Goal: Feedback & Contribution: Contribute content

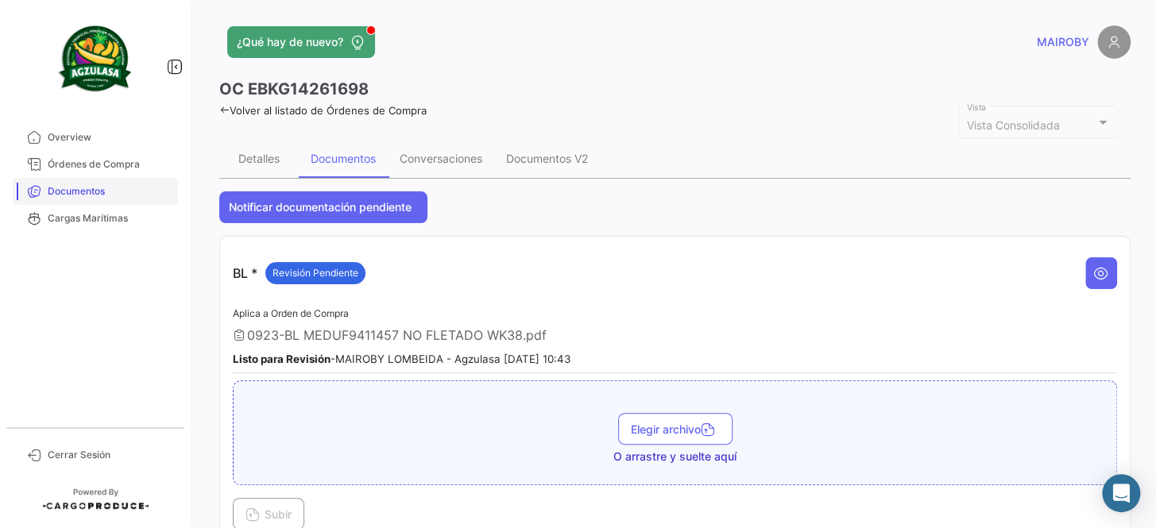
scroll to position [866, 0]
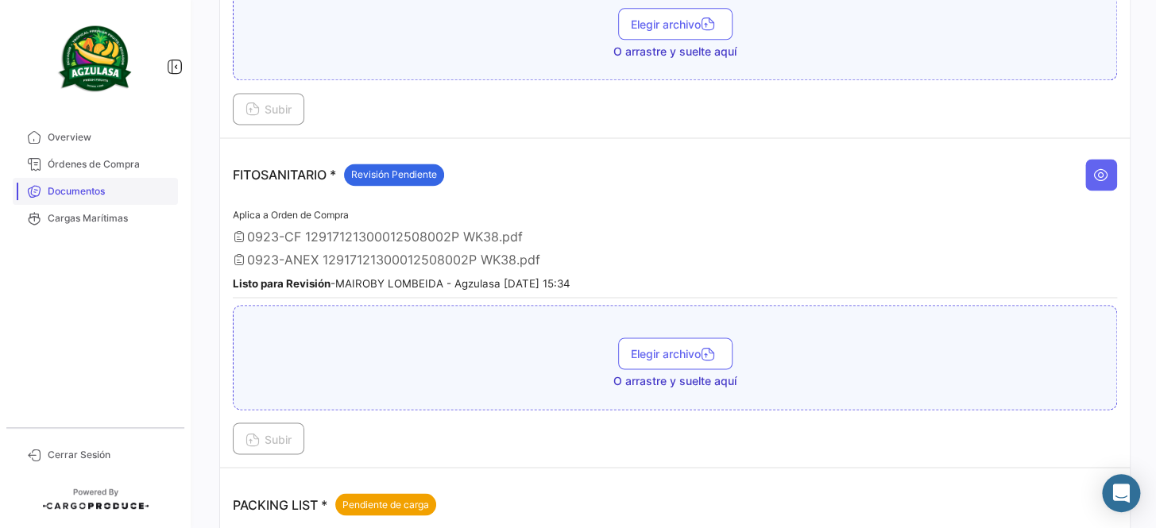
drag, startPoint x: 0, startPoint y: 0, endPoint x: 113, endPoint y: 191, distance: 222.3
click at [113, 191] on span "Documentos" at bounding box center [110, 191] width 124 height 14
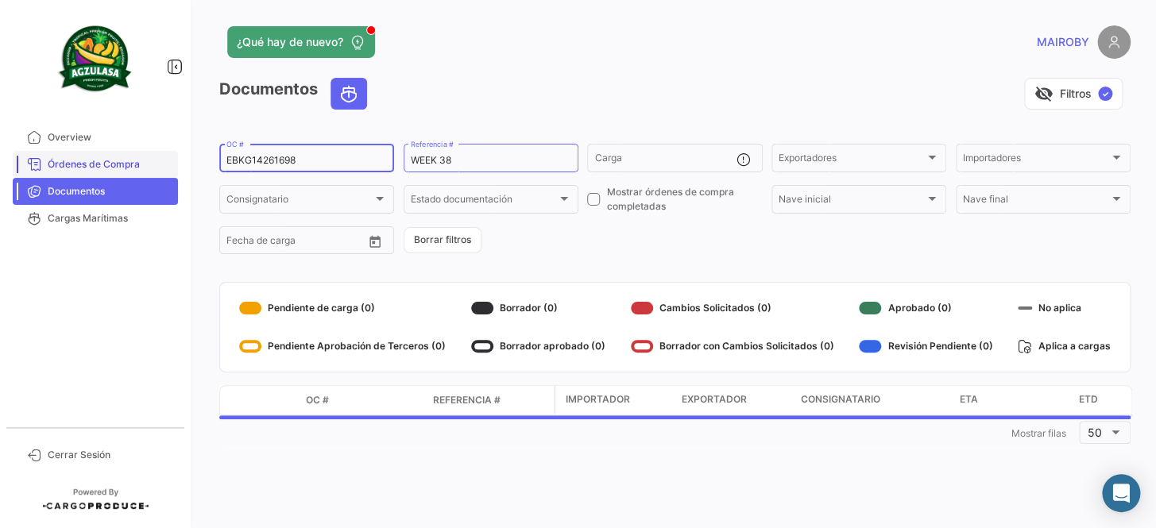
drag, startPoint x: 325, startPoint y: 156, endPoint x: 157, endPoint y: 160, distance: 168.5
click at [157, 160] on mat-sidenav-container "Overview Órdenes de Compra Documentos Cargas Marítimas Cerrar Sesión ¿Qué hay d…" at bounding box center [578, 264] width 1156 height 528
paste input "GQL0414675"
type input "GQL0414675"
click at [613, 246] on form "GQL0414675 OC # WEEK 38 Referencia # Carga Exportadores Exportadores Importador…" at bounding box center [674, 198] width 911 height 115
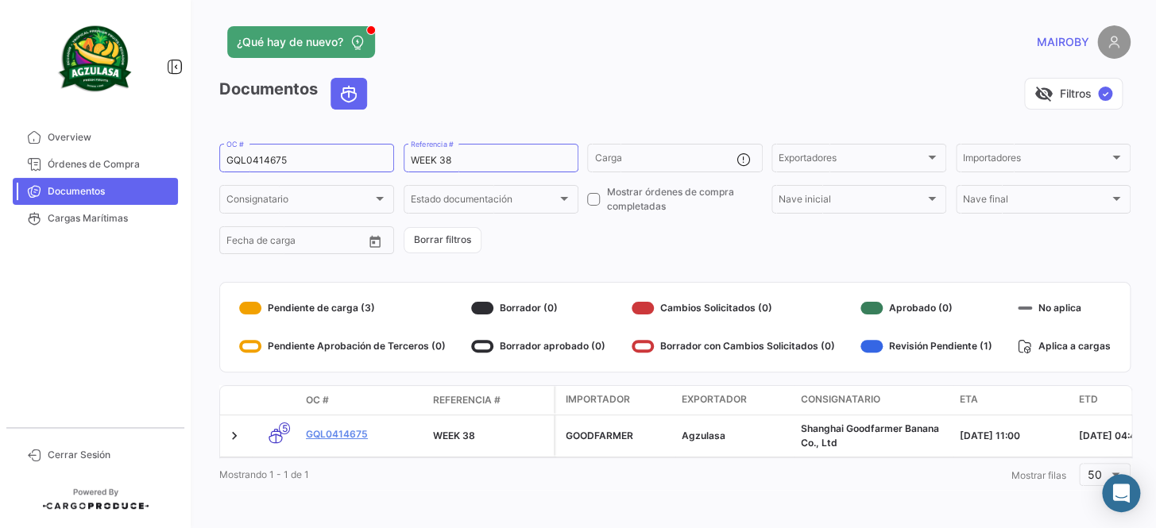
scroll to position [10, 0]
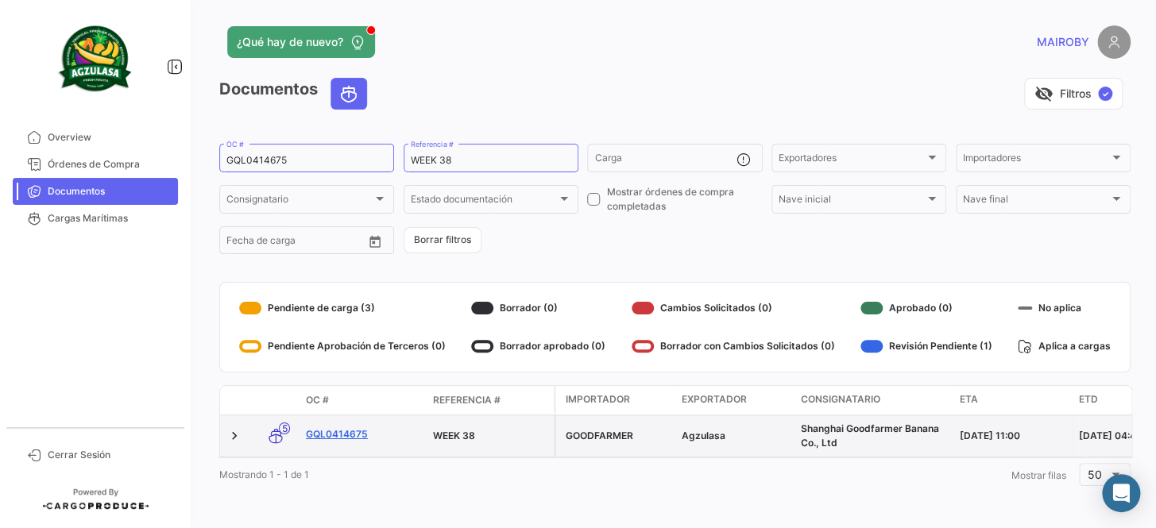
click at [353, 427] on link "GQL0414675" at bounding box center [363, 434] width 114 height 14
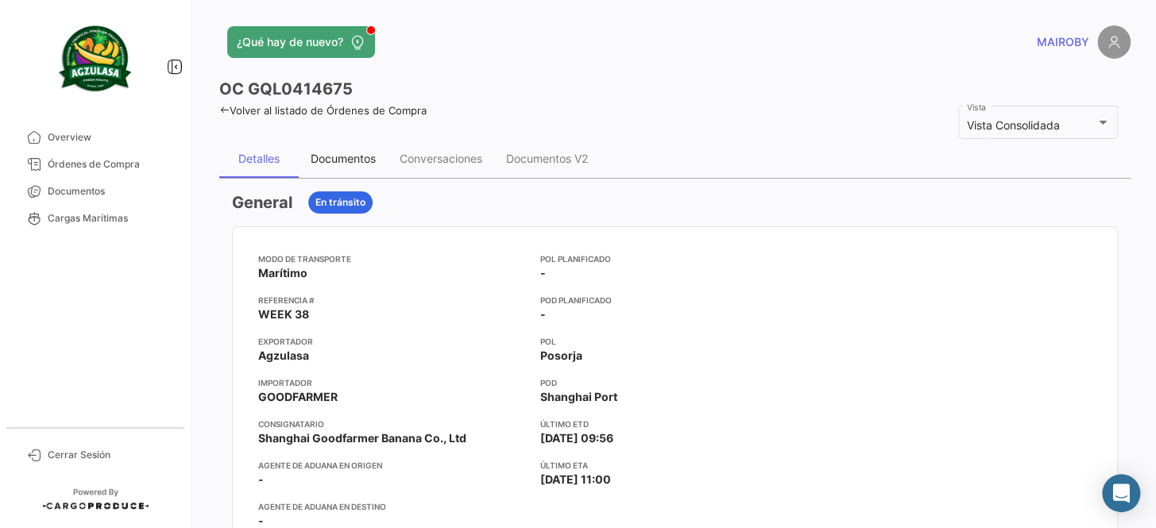
click at [339, 157] on div "Documentos" at bounding box center [343, 159] width 65 height 14
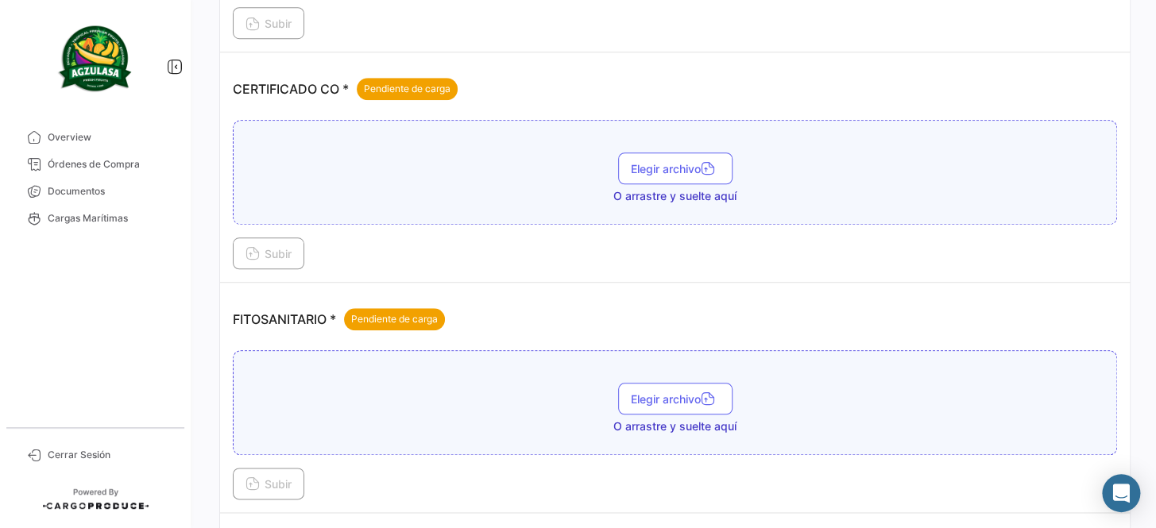
scroll to position [505, 0]
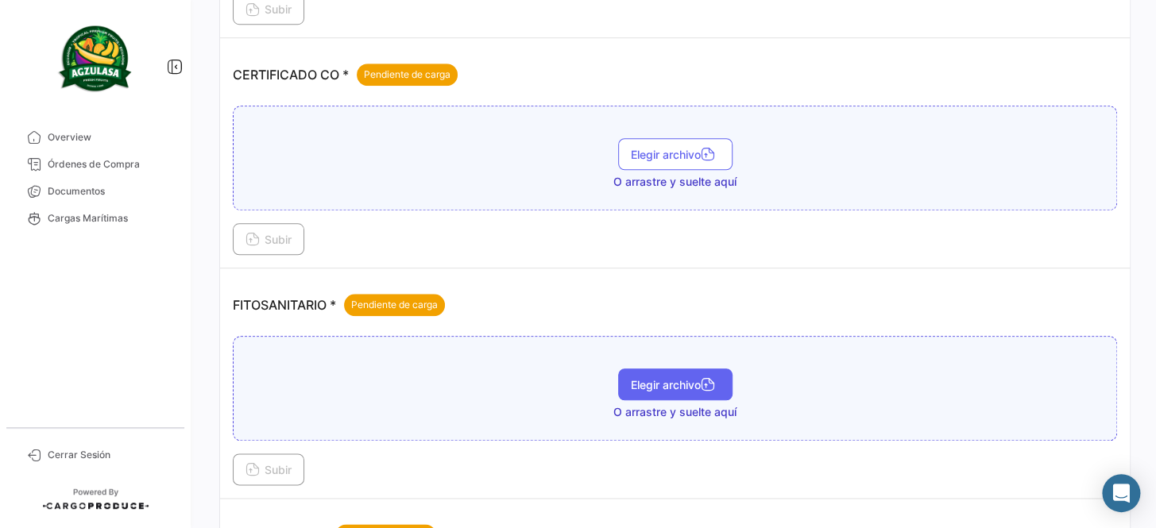
click at [674, 391] on button "Elegir archivo" at bounding box center [675, 385] width 114 height 32
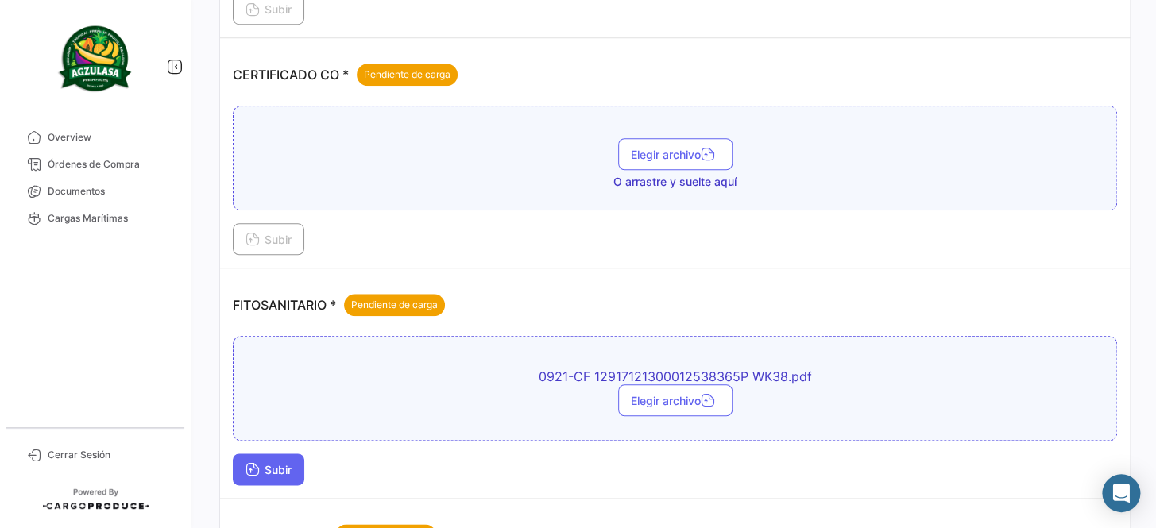
click at [281, 463] on span "Subir" at bounding box center [269, 470] width 46 height 14
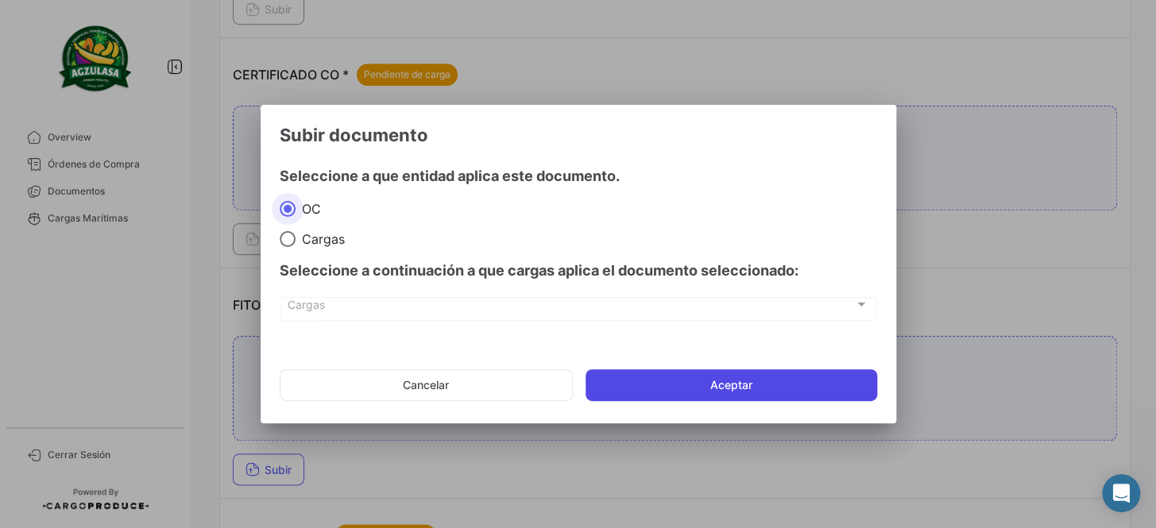
click at [716, 390] on button "Aceptar" at bounding box center [732, 385] width 292 height 32
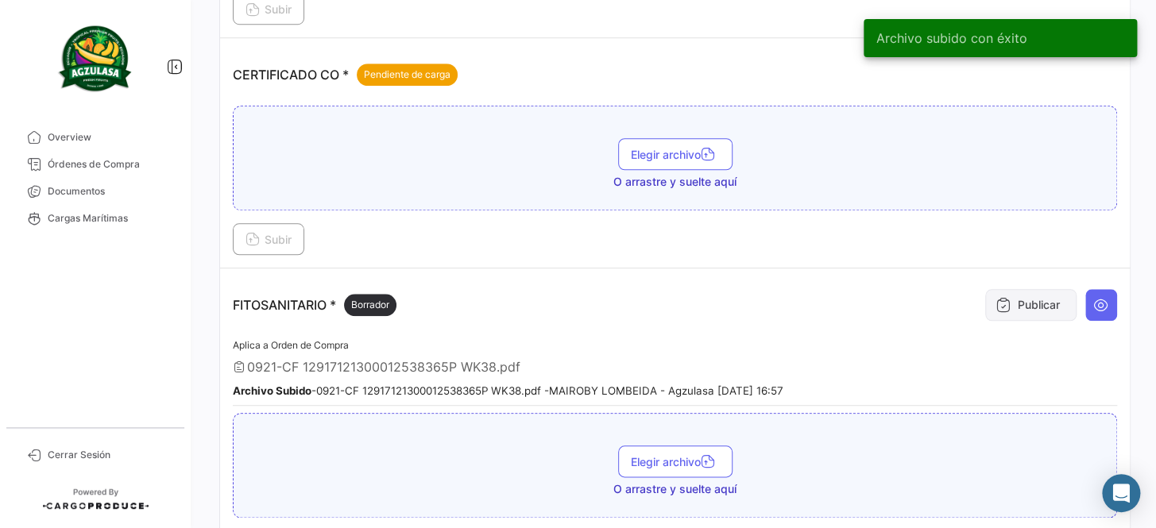
click at [1000, 298] on icon at bounding box center [1004, 305] width 16 height 16
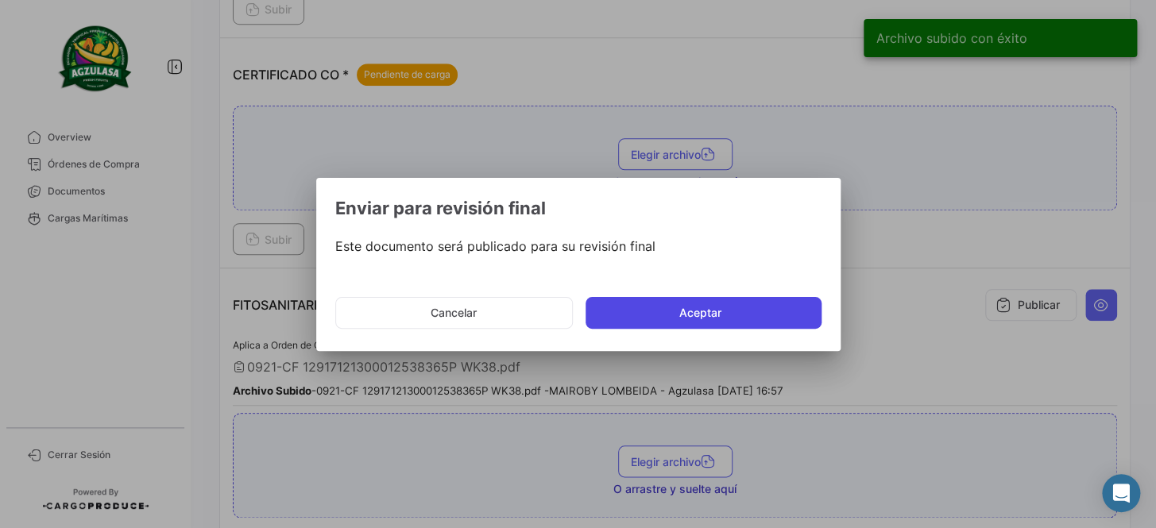
click at [721, 321] on button "Aceptar" at bounding box center [704, 313] width 236 height 32
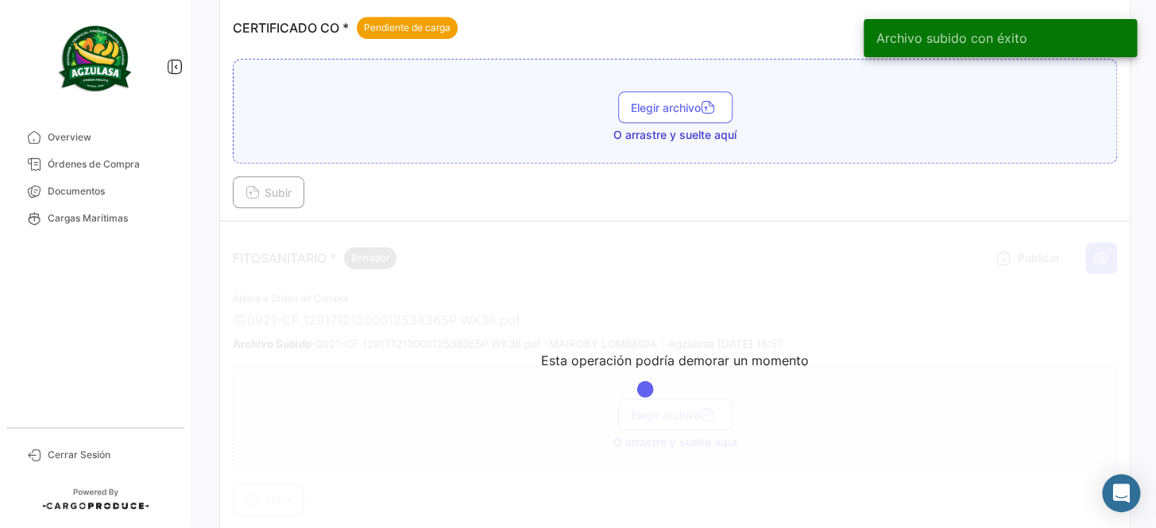
scroll to position [578, 0]
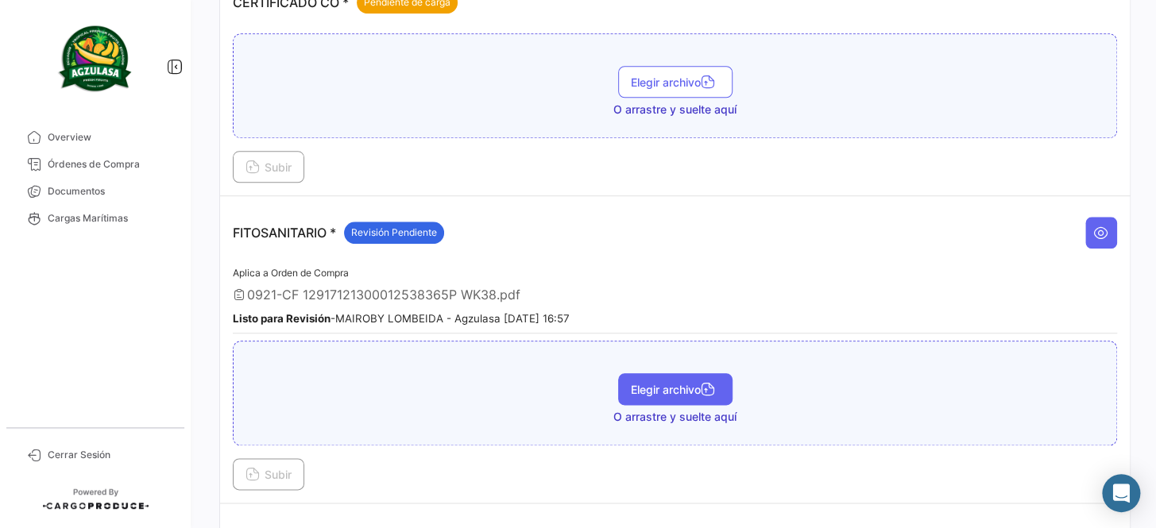
click at [675, 387] on span "Elegir archivo" at bounding box center [675, 390] width 89 height 14
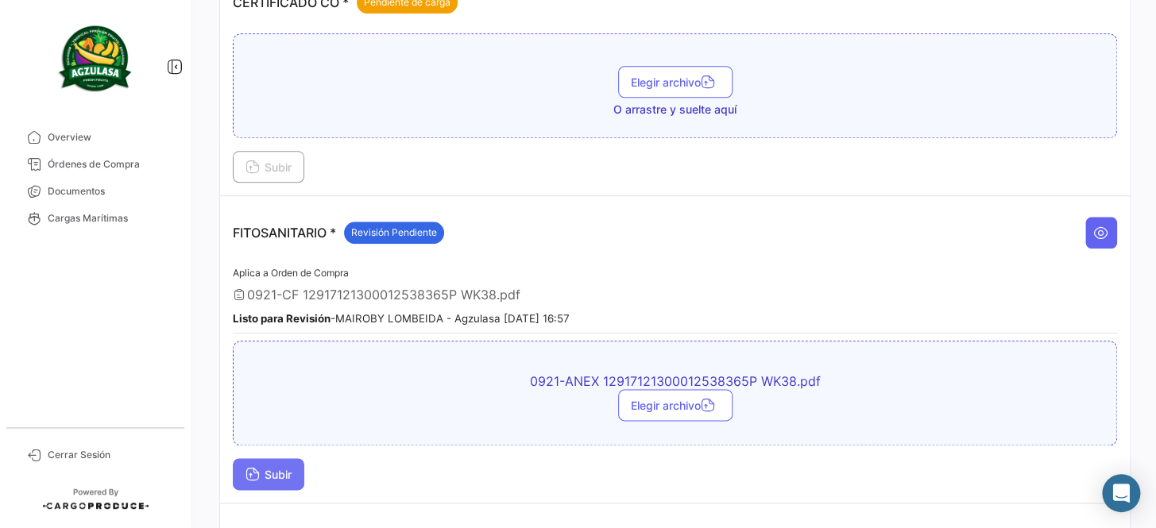
click at [285, 458] on button "Subir" at bounding box center [269, 474] width 72 height 32
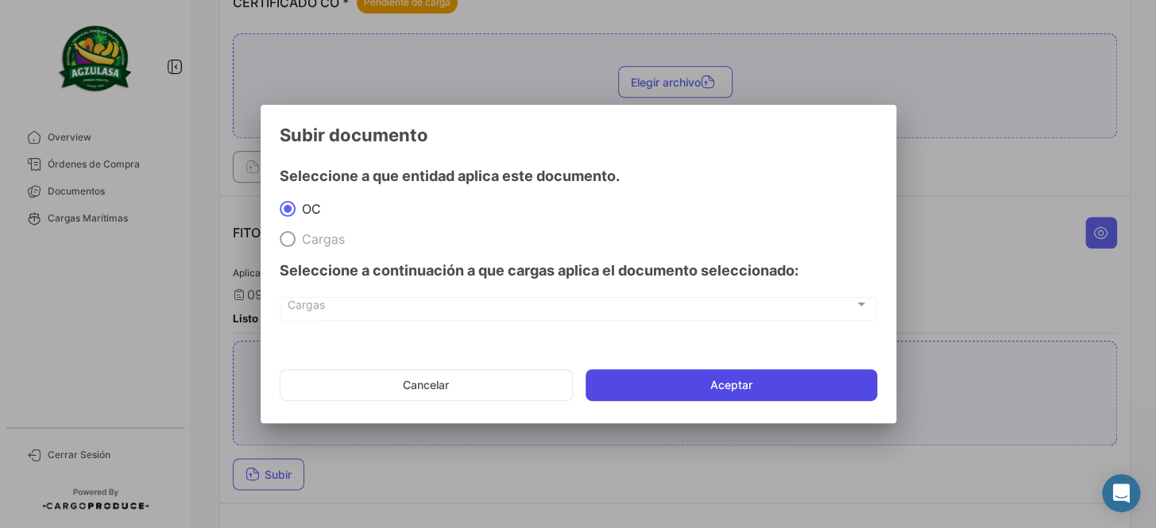
click at [667, 377] on button "Aceptar" at bounding box center [732, 385] width 292 height 32
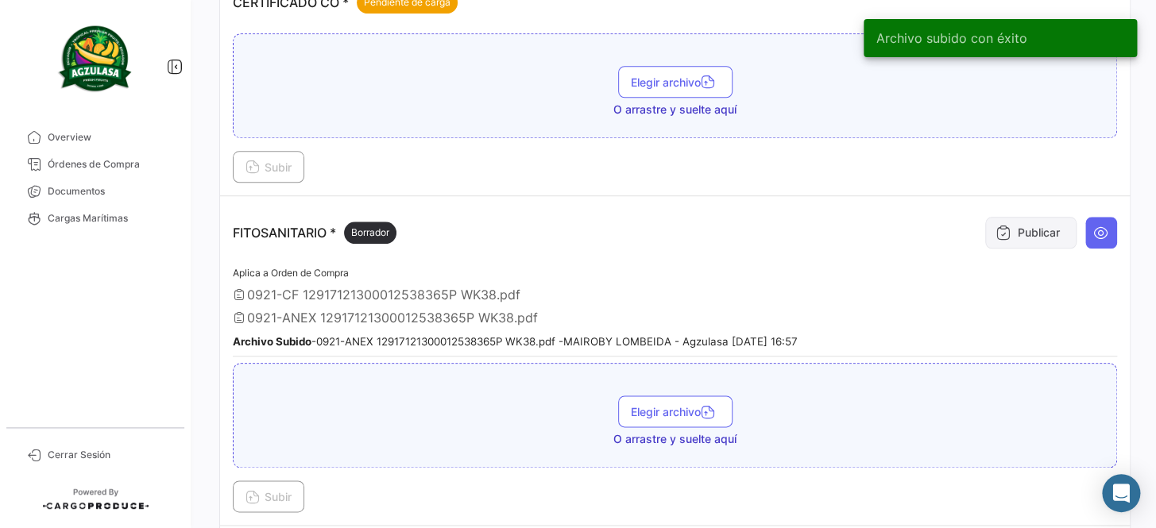
click at [1012, 227] on button "Publicar" at bounding box center [1030, 233] width 91 height 32
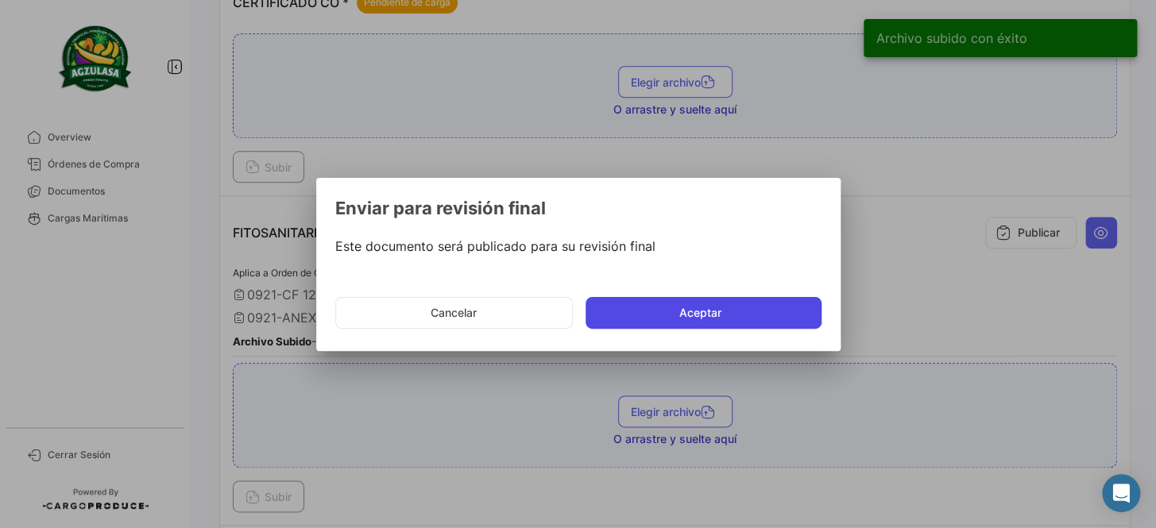
click at [682, 311] on button "Aceptar" at bounding box center [704, 313] width 236 height 32
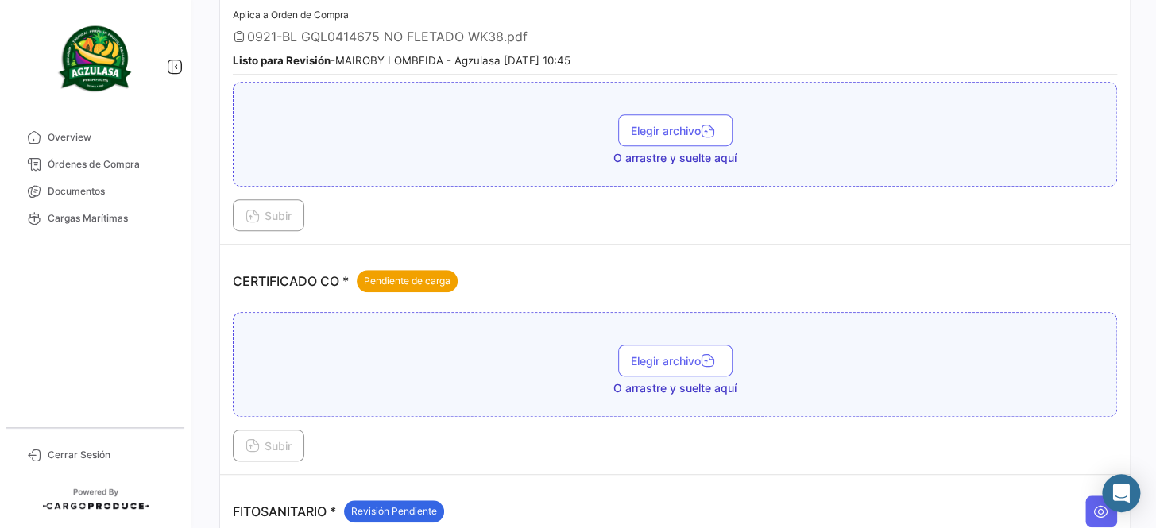
scroll to position [288, 0]
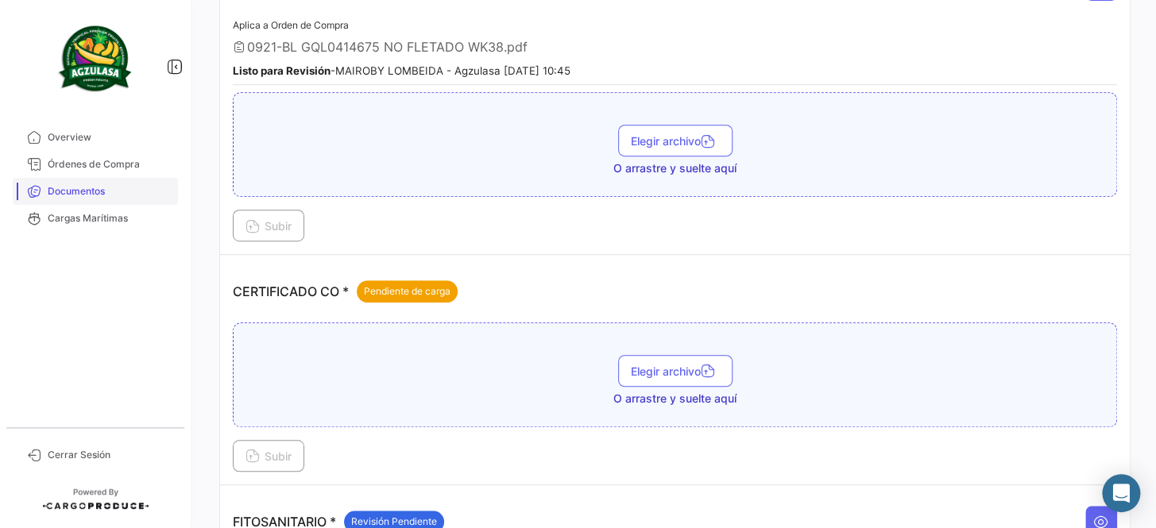
click at [122, 190] on span "Documentos" at bounding box center [110, 191] width 124 height 14
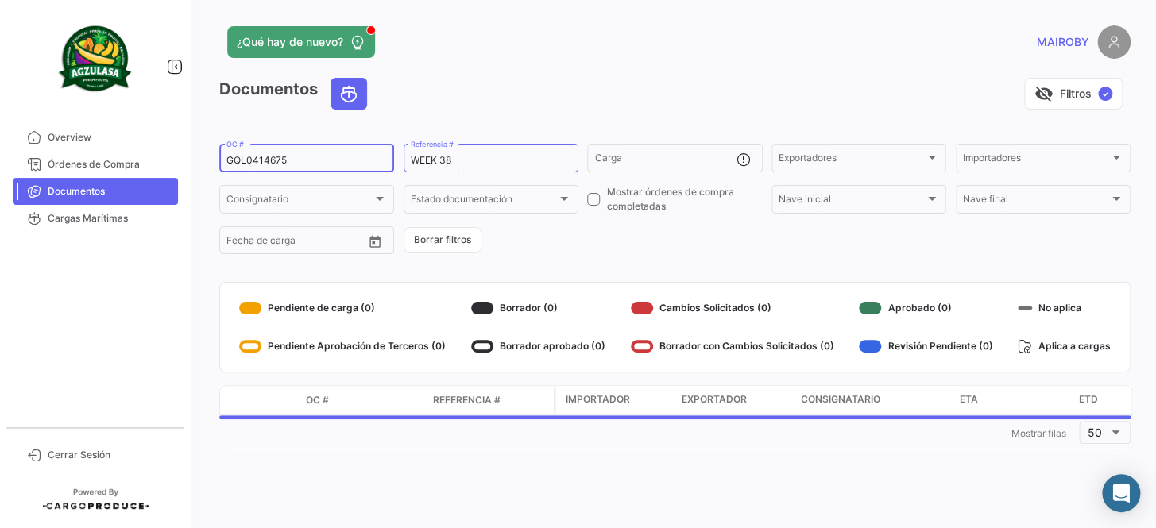
drag, startPoint x: 314, startPoint y: 164, endPoint x: 199, endPoint y: 150, distance: 116.0
click at [199, 150] on div "¿Qué hay de nuevo? MAIROBY Documentos visibility_off Filtros ✓ GQL0414675 OC # …" at bounding box center [675, 264] width 962 height 528
paste input "2"
type input "GQL0414672"
click at [636, 238] on form "GQL0414672 OC # WEEK 38 Referencia # Carga Exportadores Exportadores Importador…" at bounding box center [674, 198] width 911 height 115
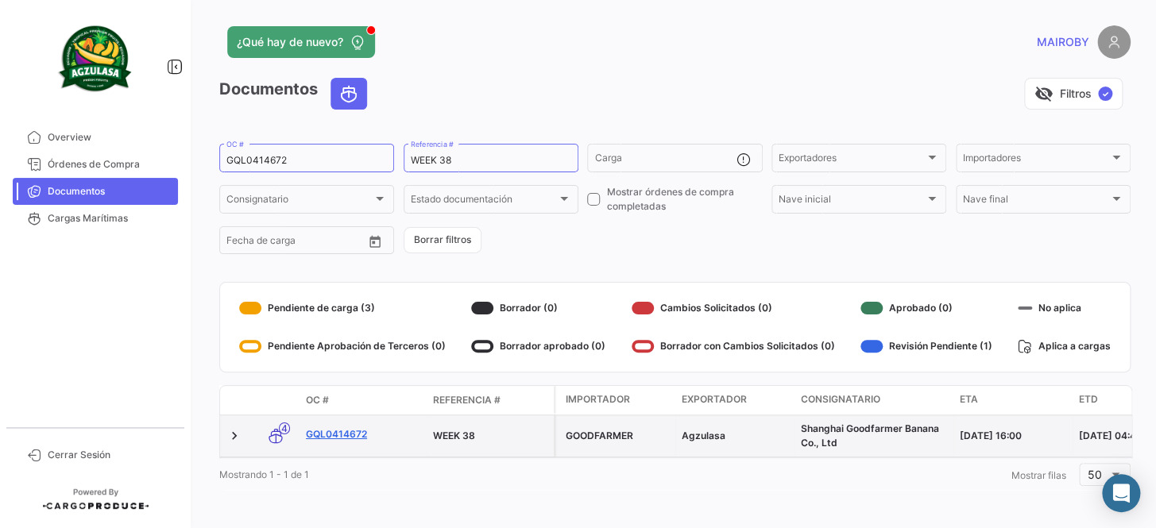
click at [350, 431] on link "GQL0414672" at bounding box center [363, 434] width 114 height 14
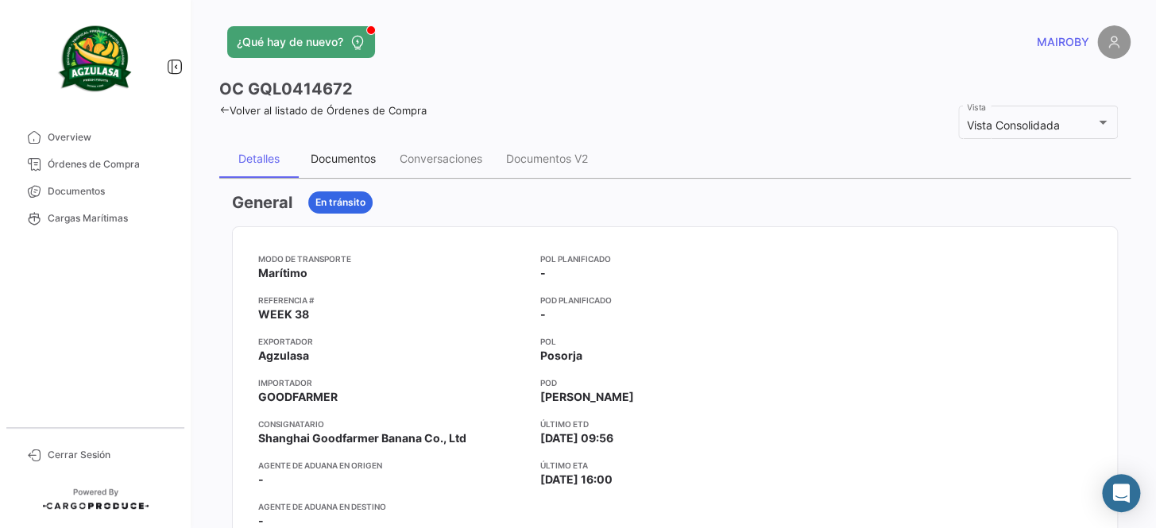
click at [354, 153] on div "Documentos" at bounding box center [343, 159] width 65 height 14
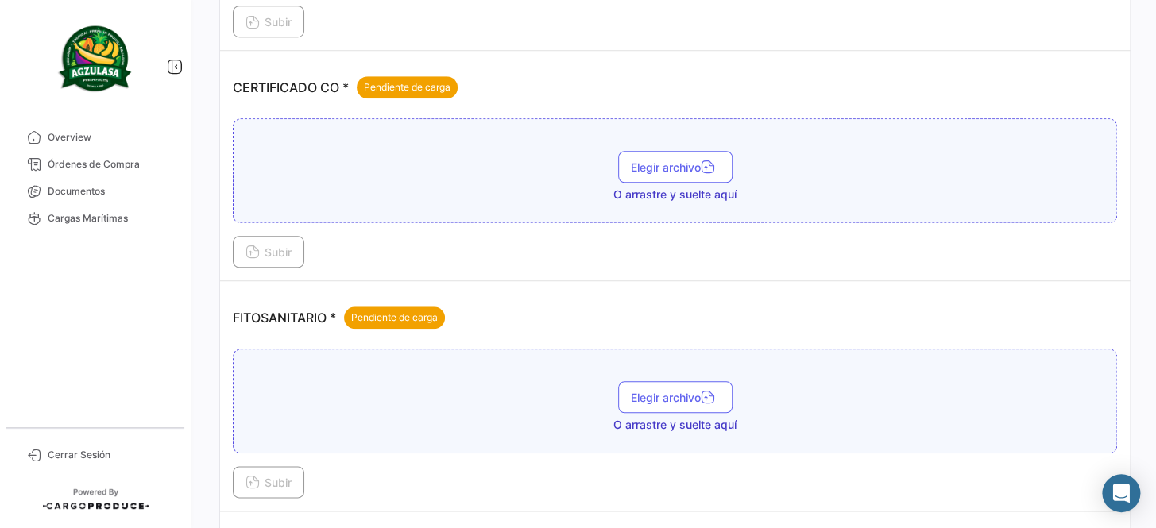
scroll to position [578, 0]
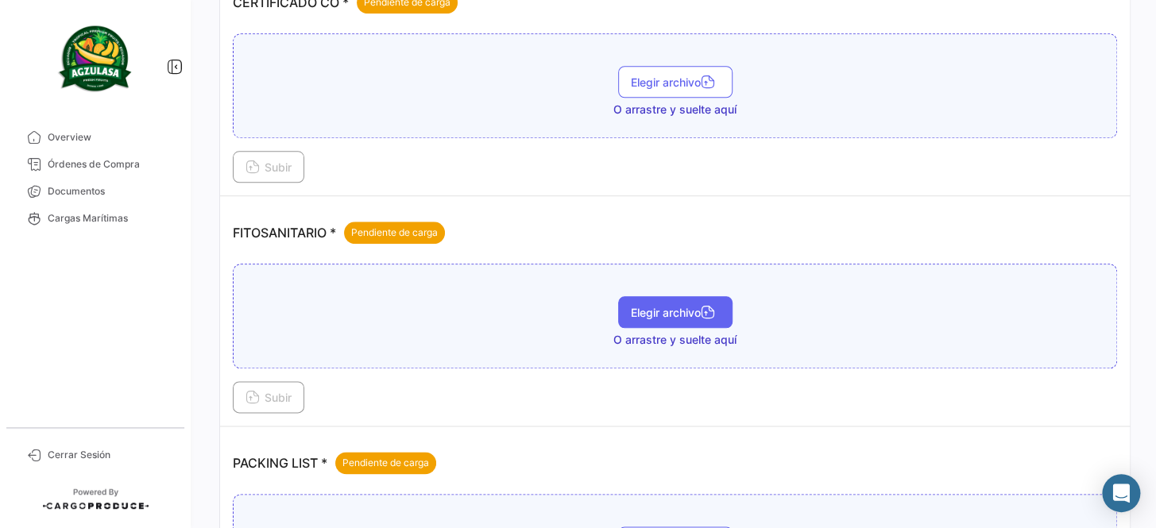
click at [667, 299] on button "Elegir archivo" at bounding box center [675, 312] width 114 height 32
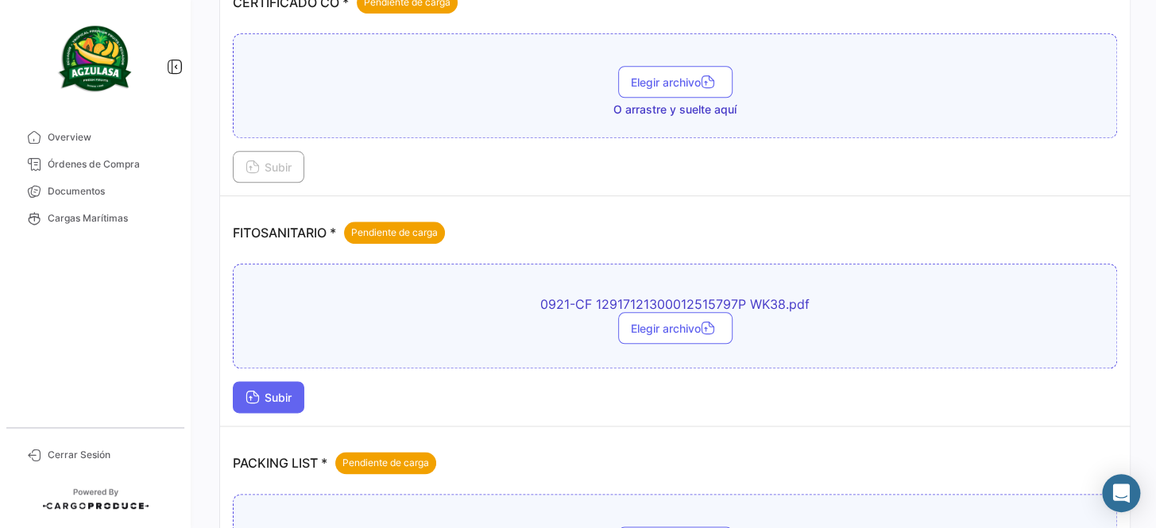
click at [279, 391] on span "Subir" at bounding box center [269, 398] width 46 height 14
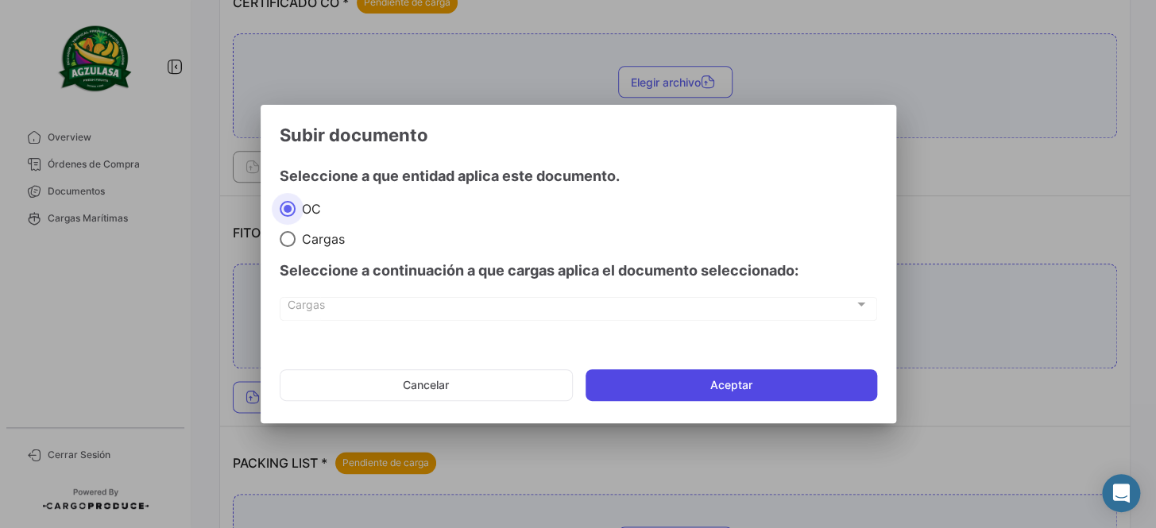
click at [712, 373] on button "Aceptar" at bounding box center [732, 385] width 292 height 32
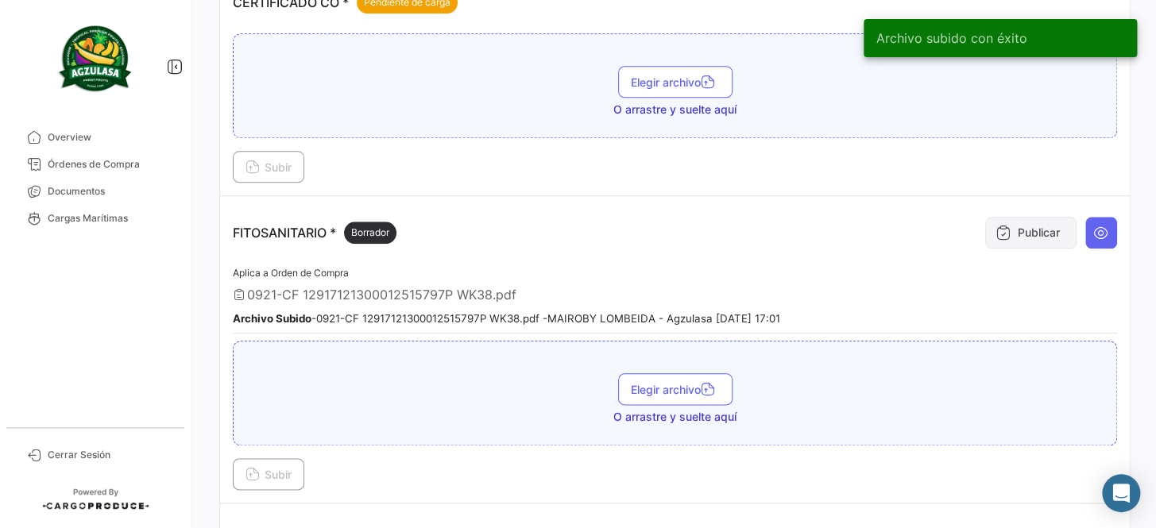
click at [1010, 234] on button "Publicar" at bounding box center [1030, 233] width 91 height 32
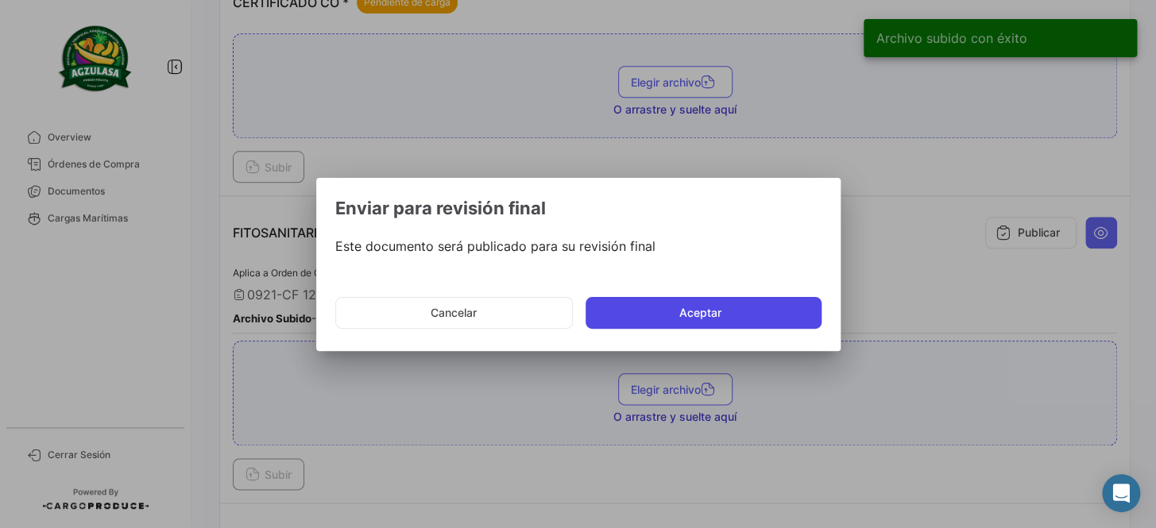
click at [675, 318] on button "Aceptar" at bounding box center [704, 313] width 236 height 32
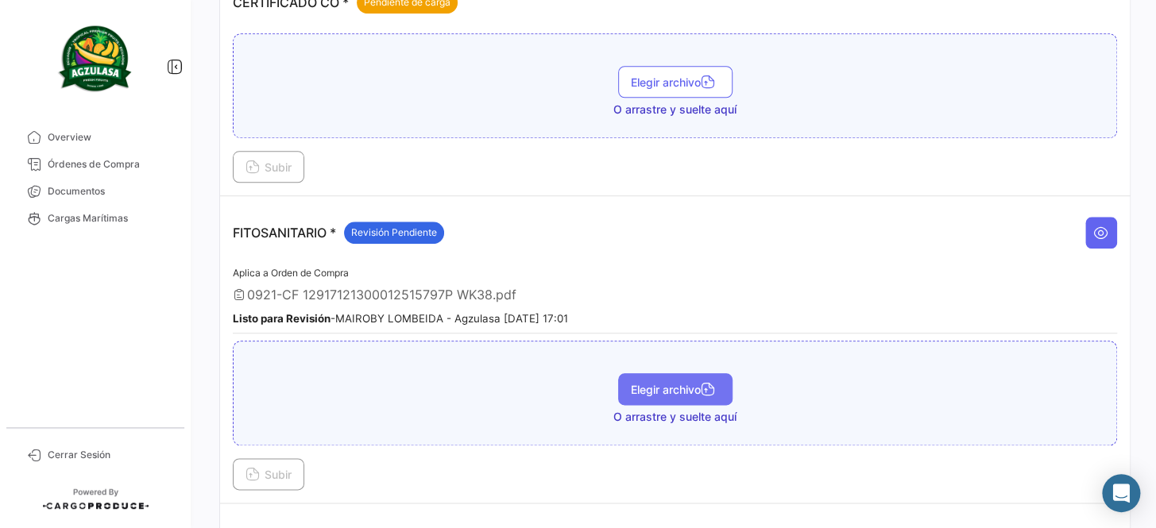
click at [684, 389] on span "Elegir archivo" at bounding box center [675, 390] width 89 height 14
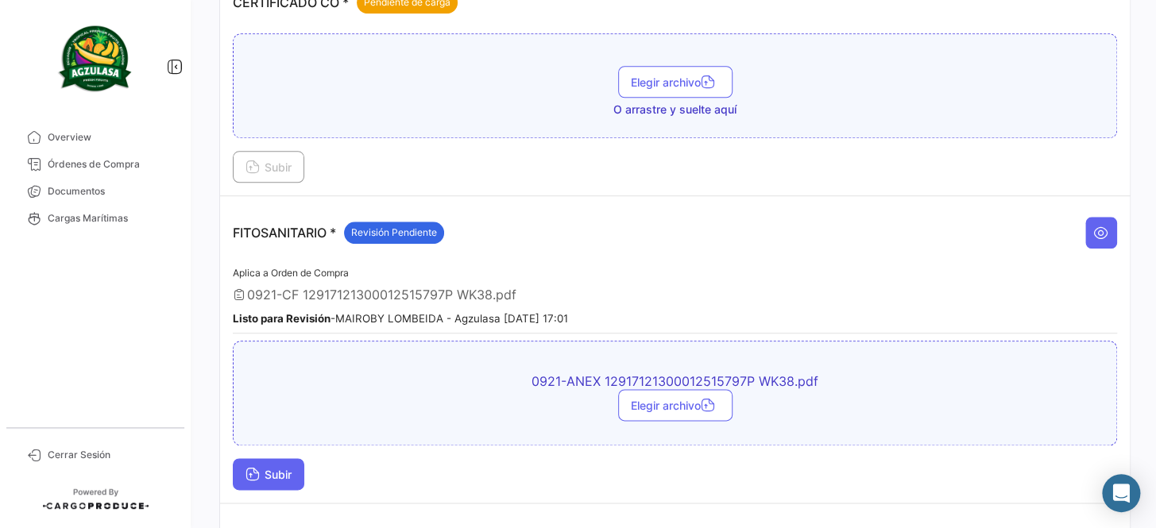
click at [280, 468] on span "Subir" at bounding box center [269, 475] width 46 height 14
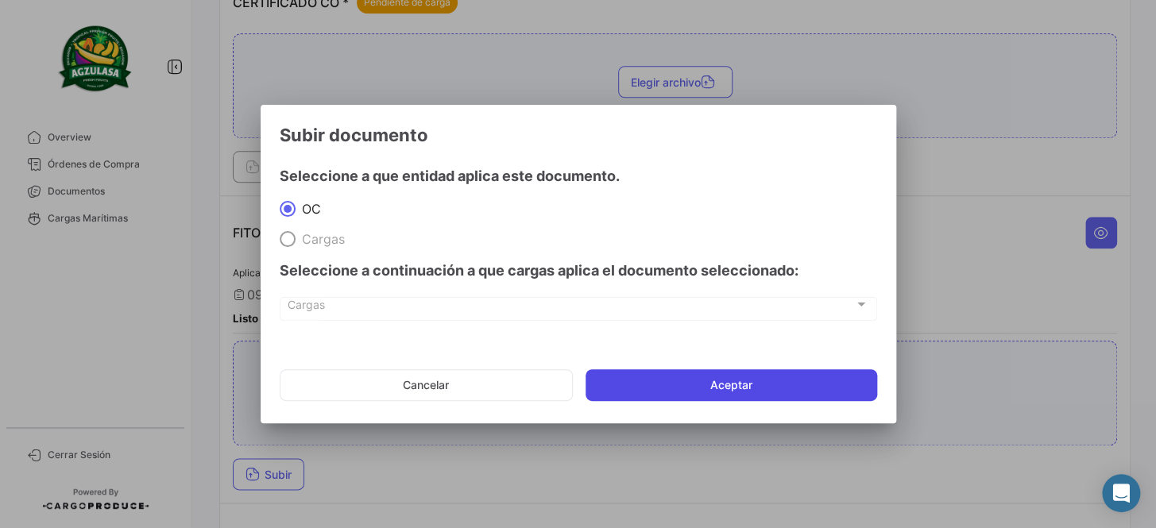
click at [722, 397] on button "Aceptar" at bounding box center [732, 385] width 292 height 32
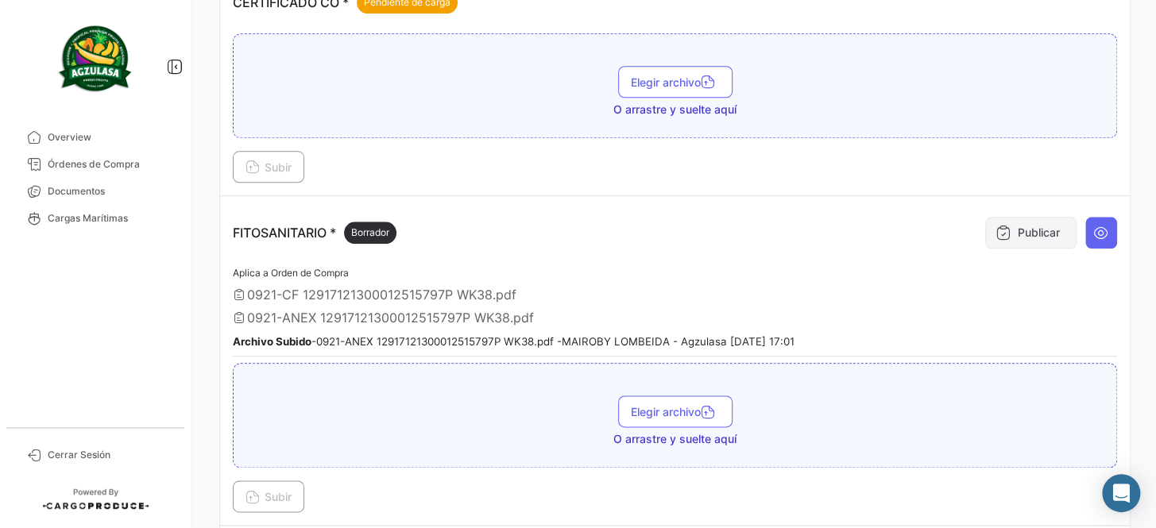
click at [1027, 219] on button "Publicar" at bounding box center [1030, 233] width 91 height 32
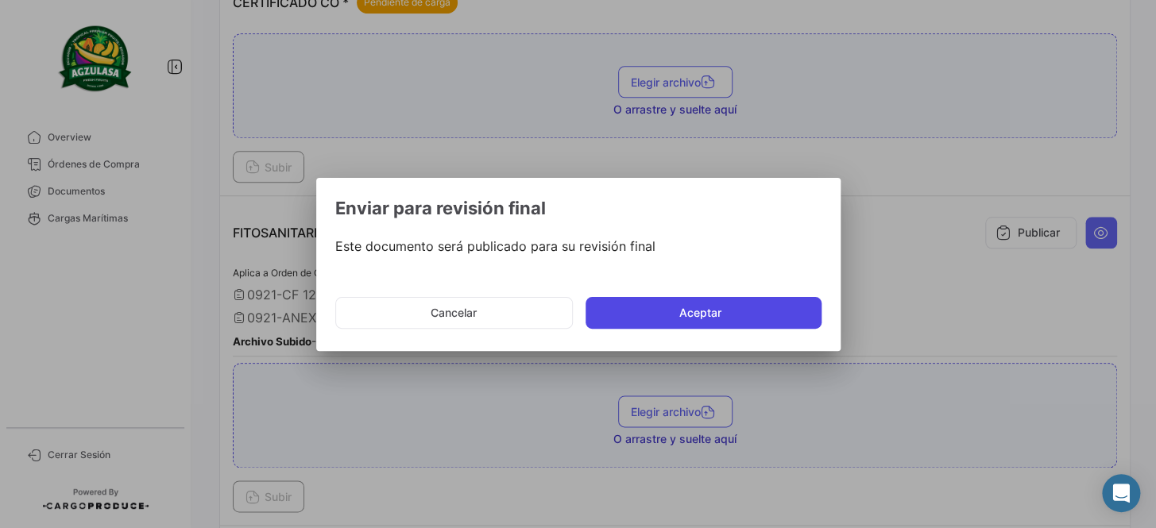
click at [652, 310] on button "Aceptar" at bounding box center [704, 313] width 236 height 32
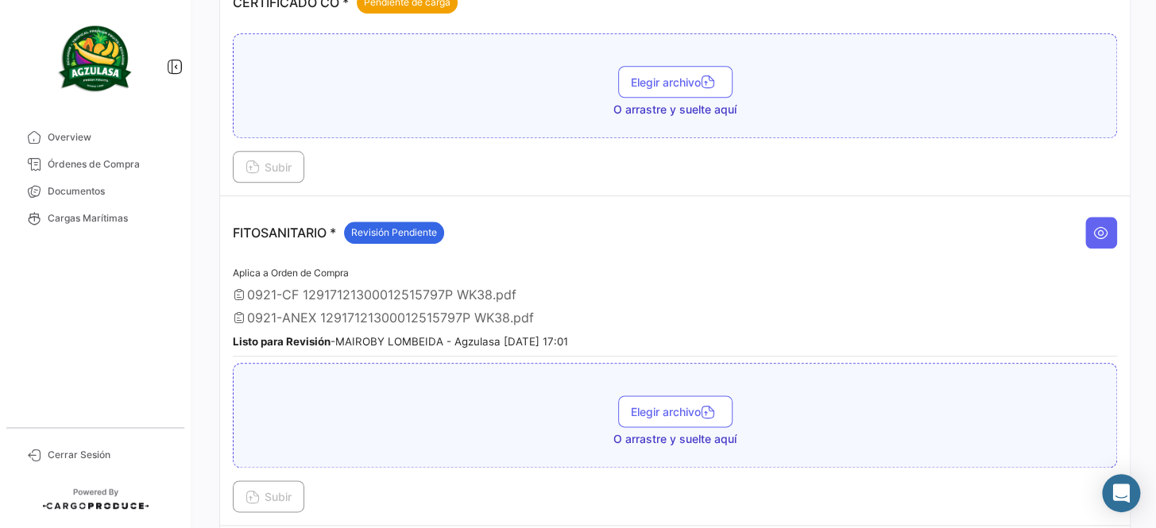
scroll to position [0, 0]
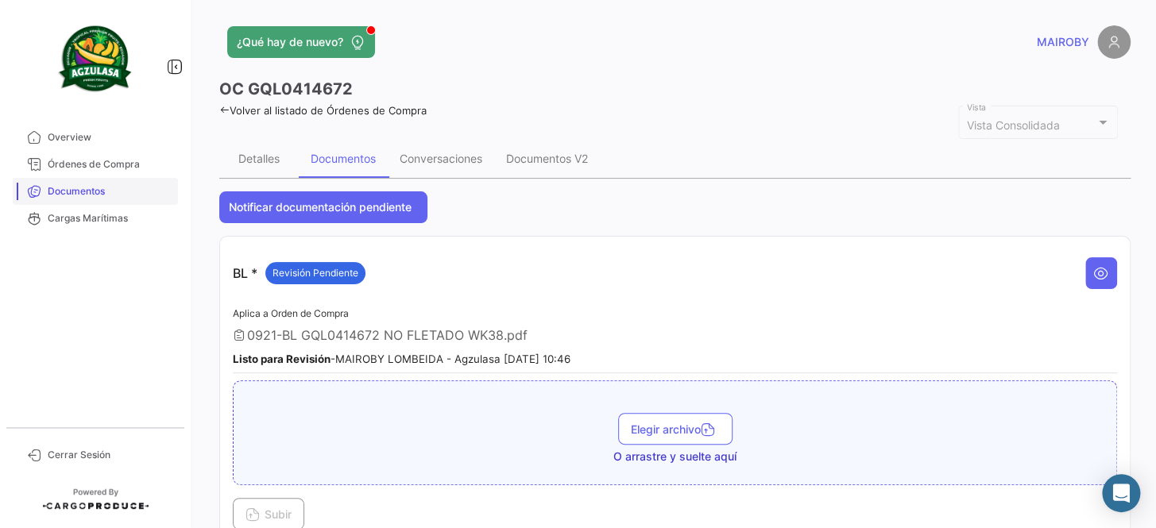
click at [144, 182] on link "Documentos" at bounding box center [95, 191] width 165 height 27
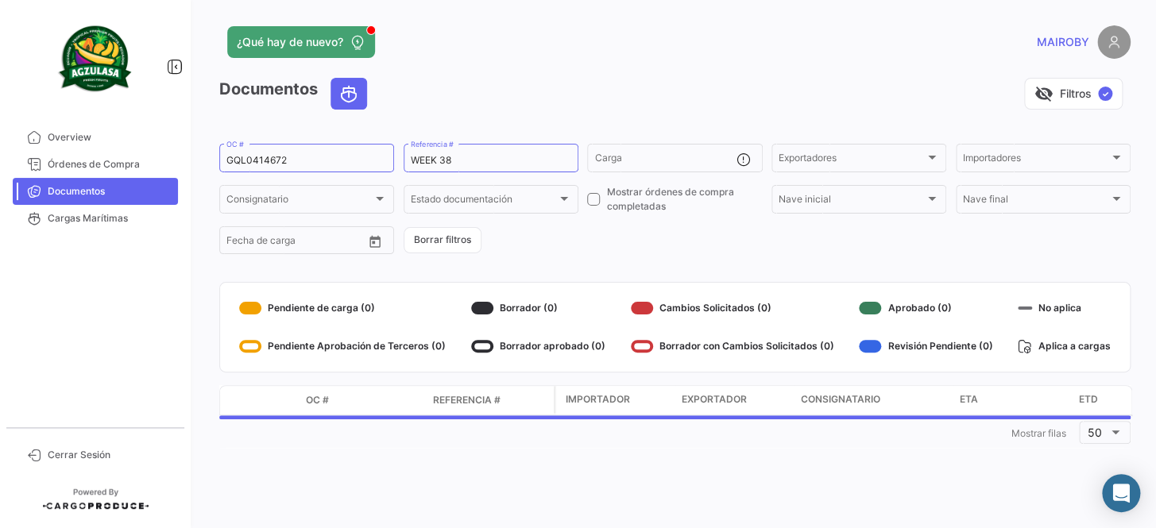
drag, startPoint x: 308, startPoint y: 159, endPoint x: 204, endPoint y: 169, distance: 104.6
click at [204, 169] on div "¿Qué hay de nuevo? MAIROBY Documentos visibility_off Filtros ✓ GQL0414672 OC # …" at bounding box center [675, 264] width 962 height 528
drag, startPoint x: 291, startPoint y: 159, endPoint x: 222, endPoint y: 159, distance: 68.3
click at [223, 159] on div "GQL0414672 OC #" at bounding box center [306, 156] width 175 height 31
paste input "525"
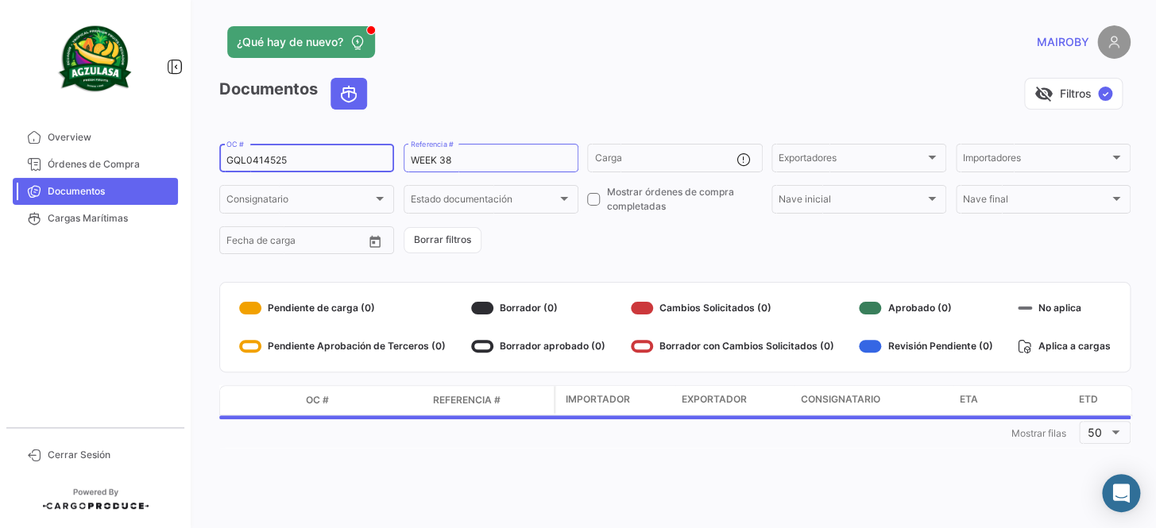
type input "GQL0414525"
click at [644, 253] on form "GQL0414525 OC # WEEK 38 Referencia # Carga Exportadores Exportadores Importador…" at bounding box center [674, 198] width 911 height 115
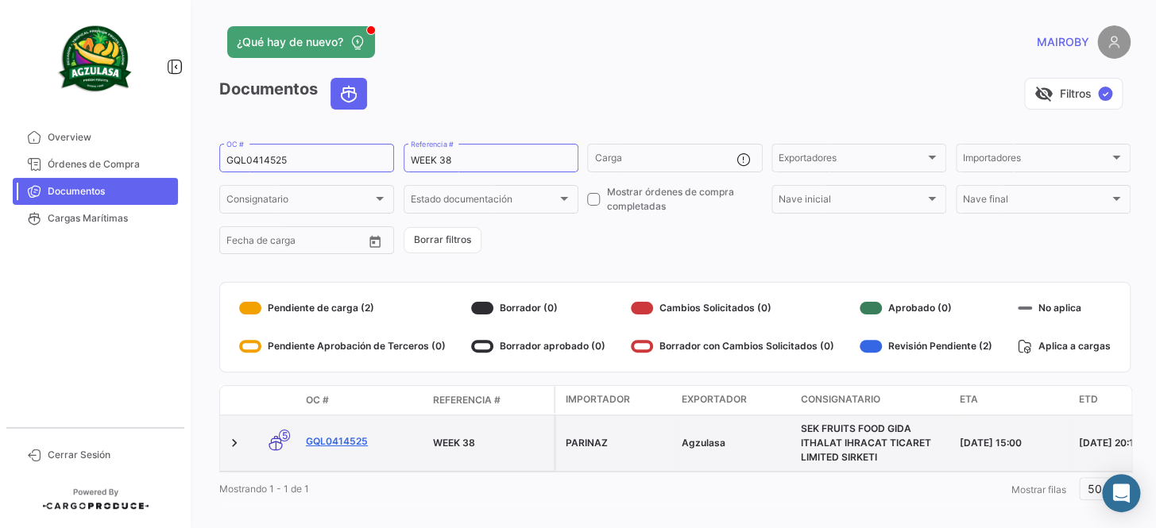
click at [342, 437] on link "GQL0414525" at bounding box center [363, 442] width 114 height 14
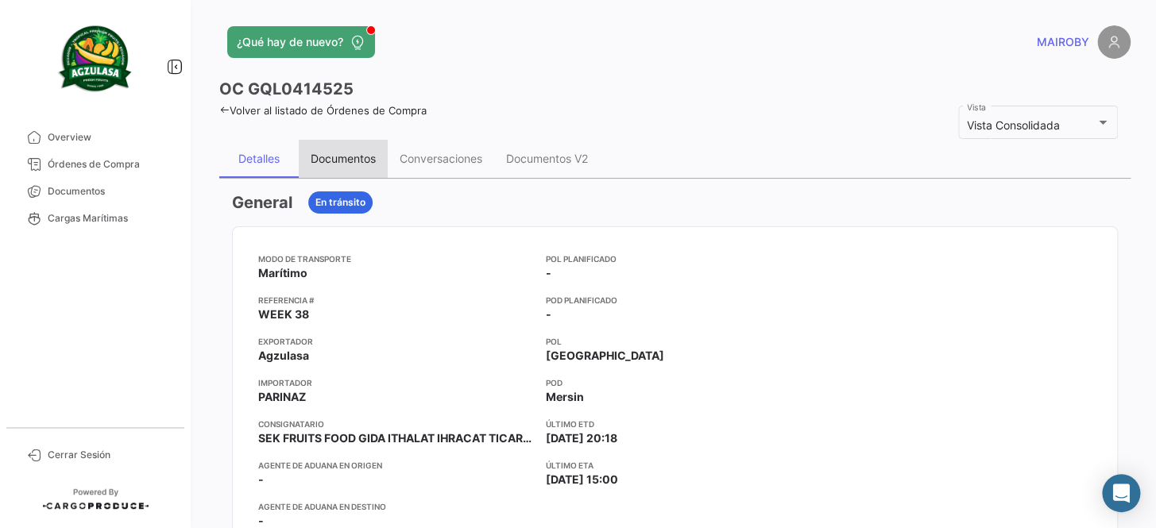
click at [362, 169] on div "Documentos" at bounding box center [343, 159] width 89 height 38
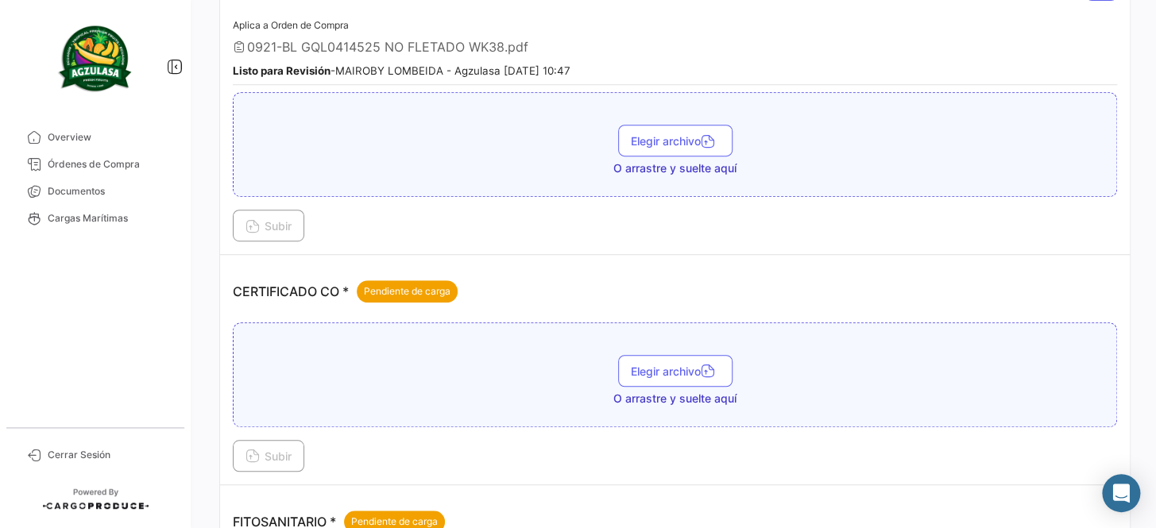
scroll to position [433, 0]
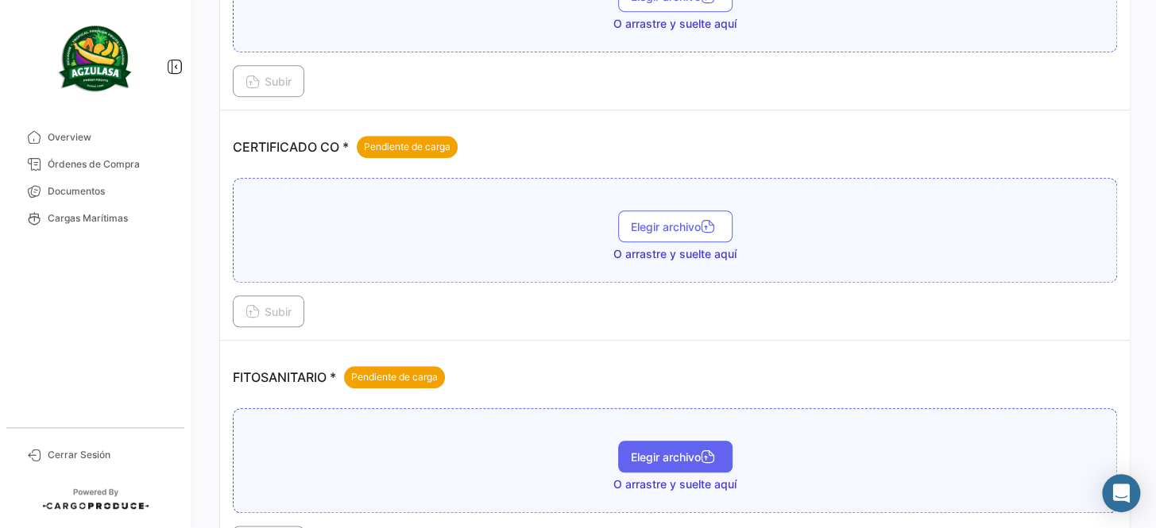
click at [681, 455] on span "Elegir archivo" at bounding box center [675, 458] width 89 height 14
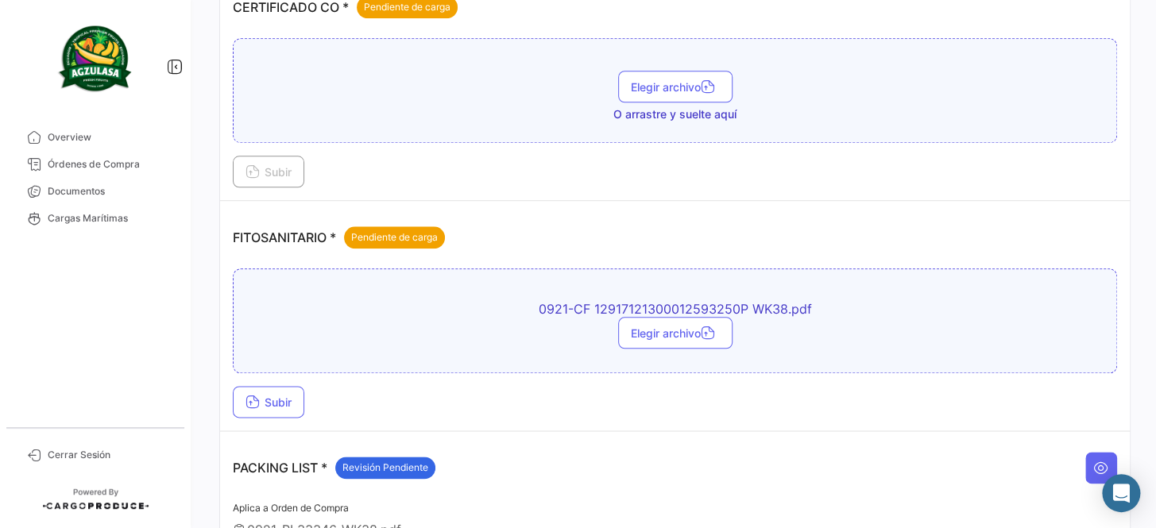
scroll to position [578, 0]
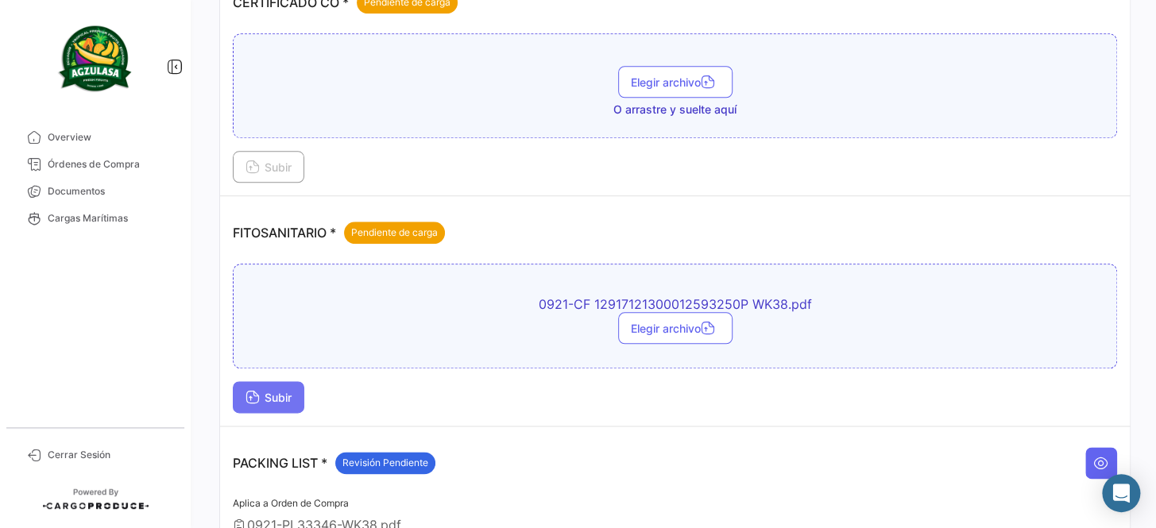
click at [278, 395] on span "Subir" at bounding box center [269, 398] width 46 height 14
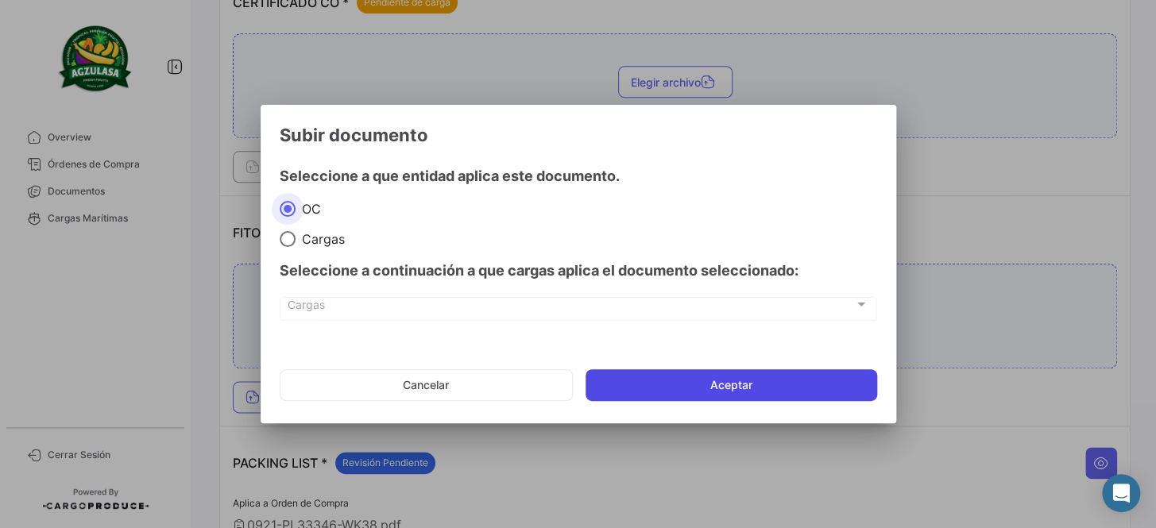
click at [746, 373] on button "Aceptar" at bounding box center [732, 385] width 292 height 32
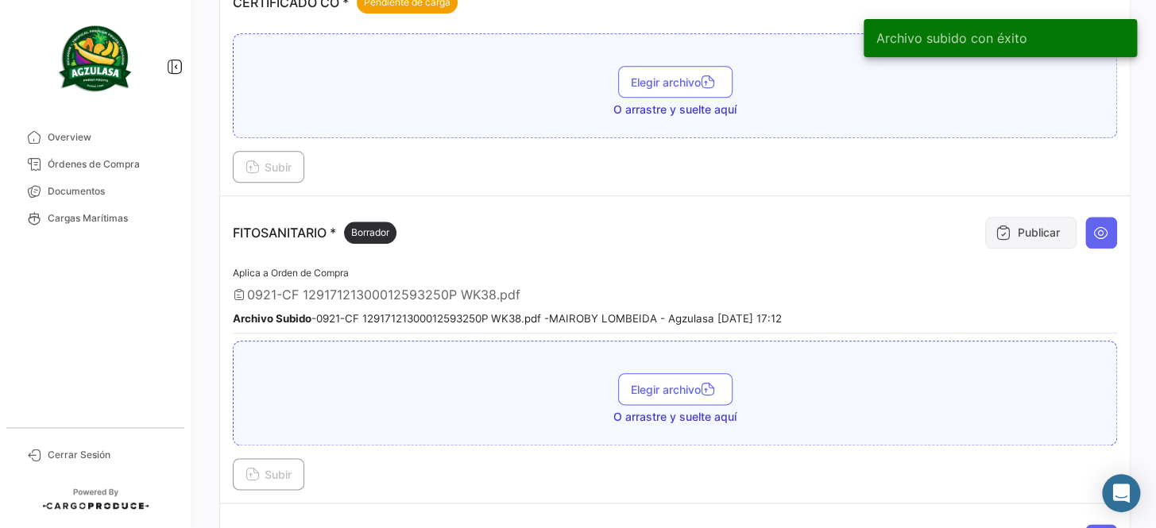
click at [1010, 232] on button "Publicar" at bounding box center [1030, 233] width 91 height 32
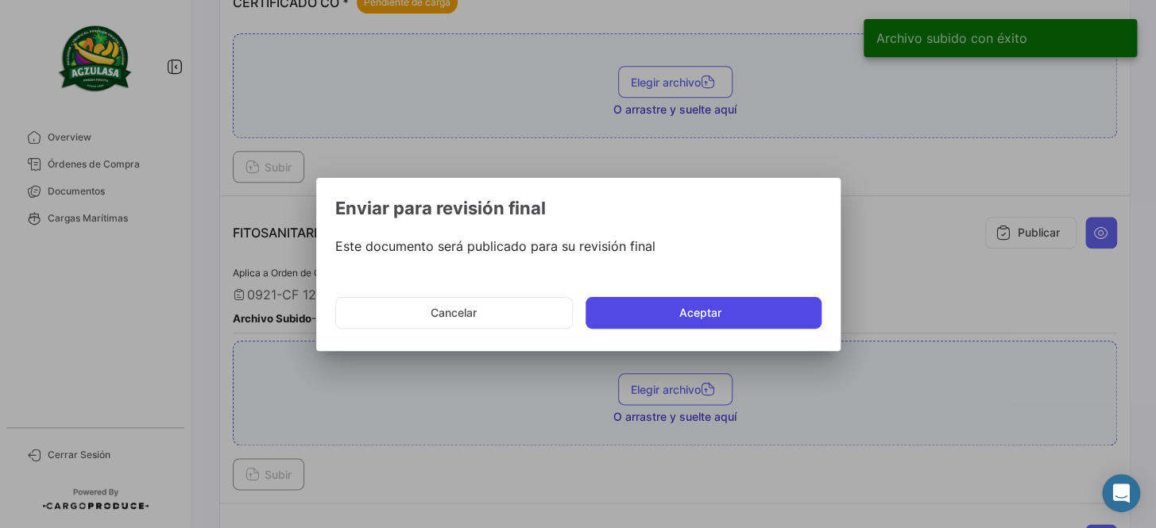
click at [660, 313] on button "Aceptar" at bounding box center [704, 313] width 236 height 32
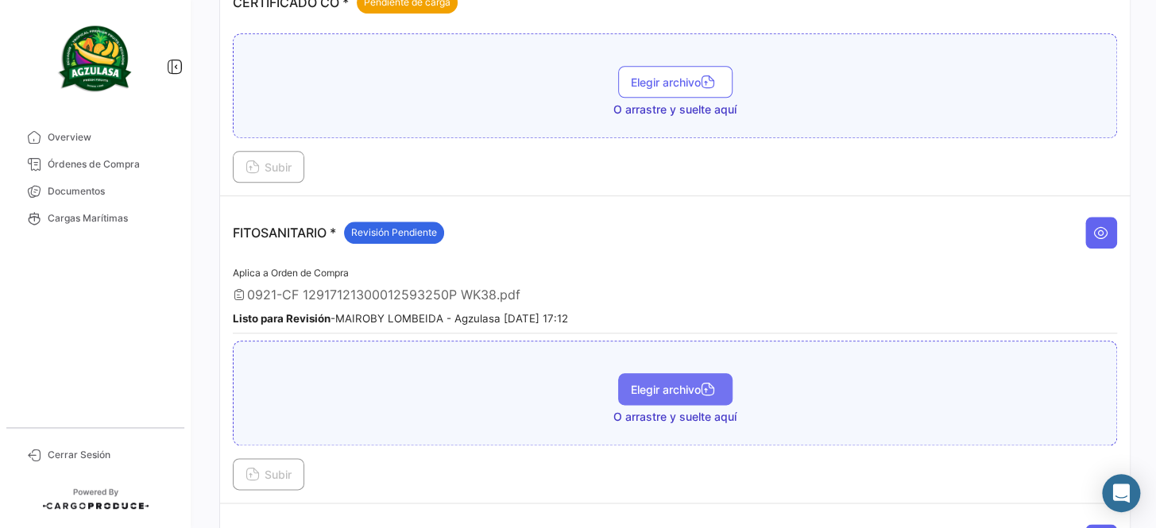
click at [706, 384] on icon "button" at bounding box center [708, 391] width 14 height 14
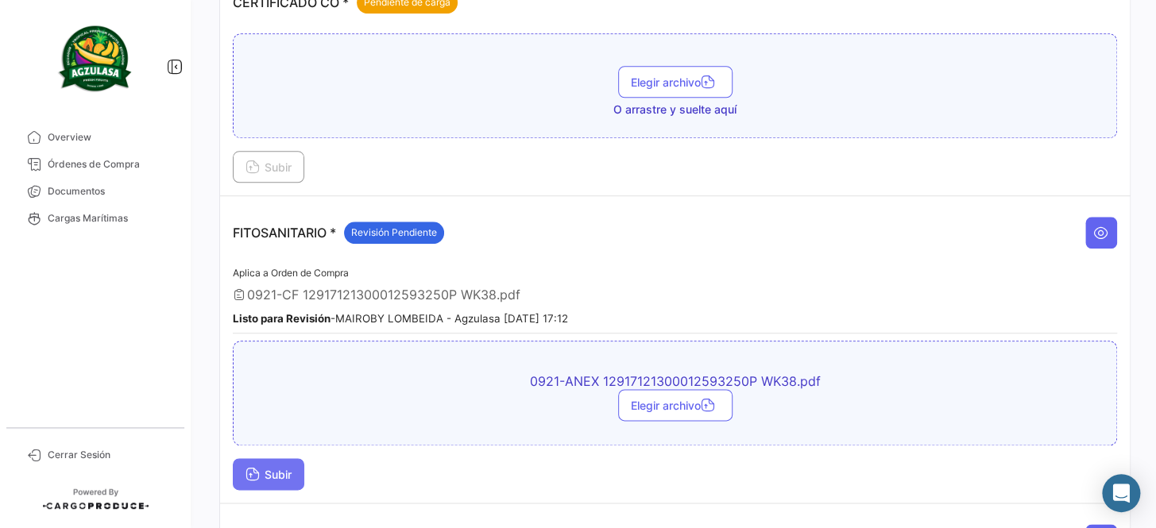
click at [285, 460] on button "Subir" at bounding box center [269, 474] width 72 height 32
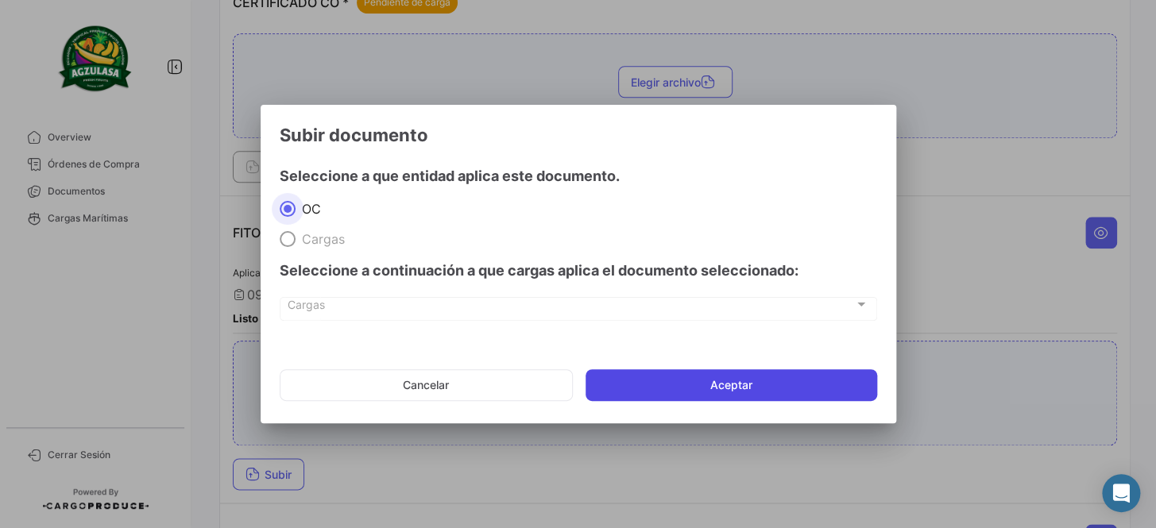
click at [746, 381] on button "Aceptar" at bounding box center [732, 385] width 292 height 32
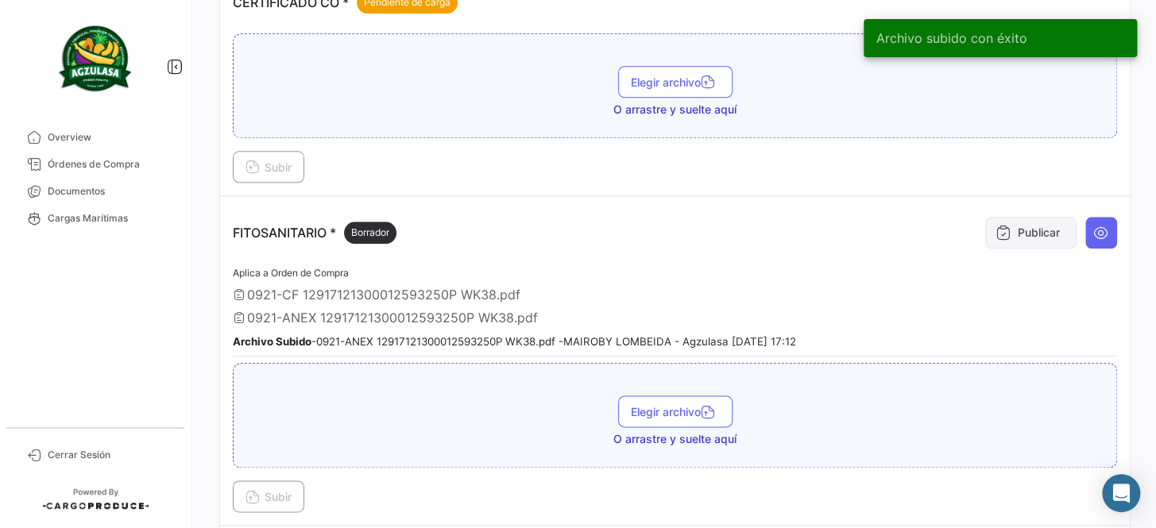
click at [1015, 234] on button "Publicar" at bounding box center [1030, 233] width 91 height 32
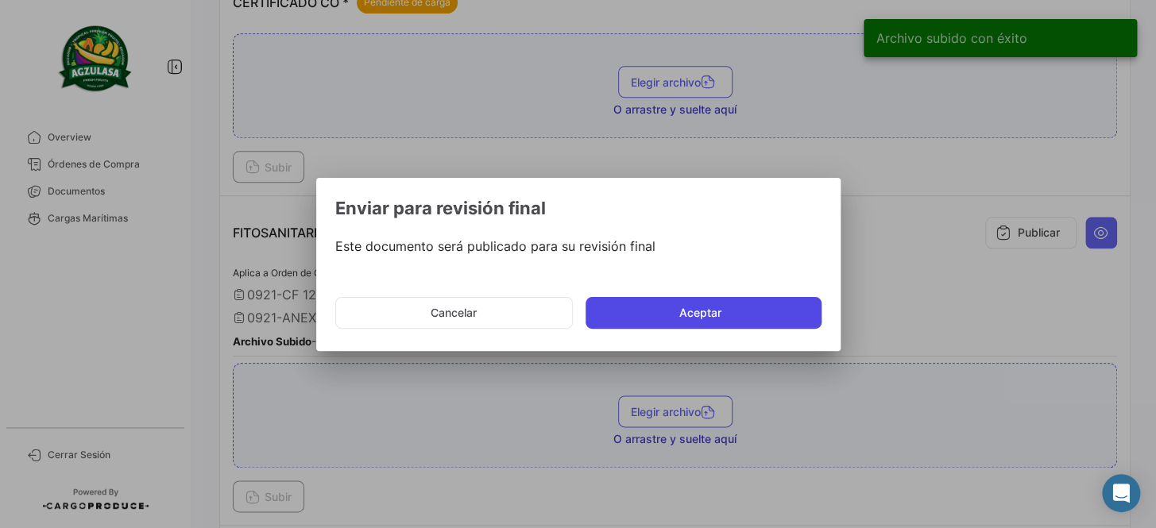
click at [724, 310] on button "Aceptar" at bounding box center [704, 313] width 236 height 32
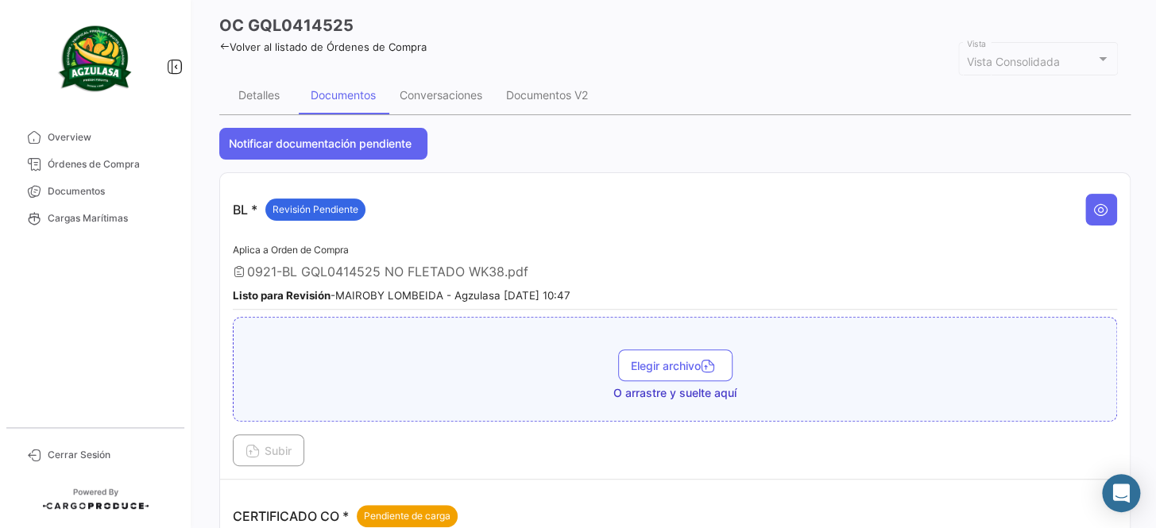
scroll to position [0, 0]
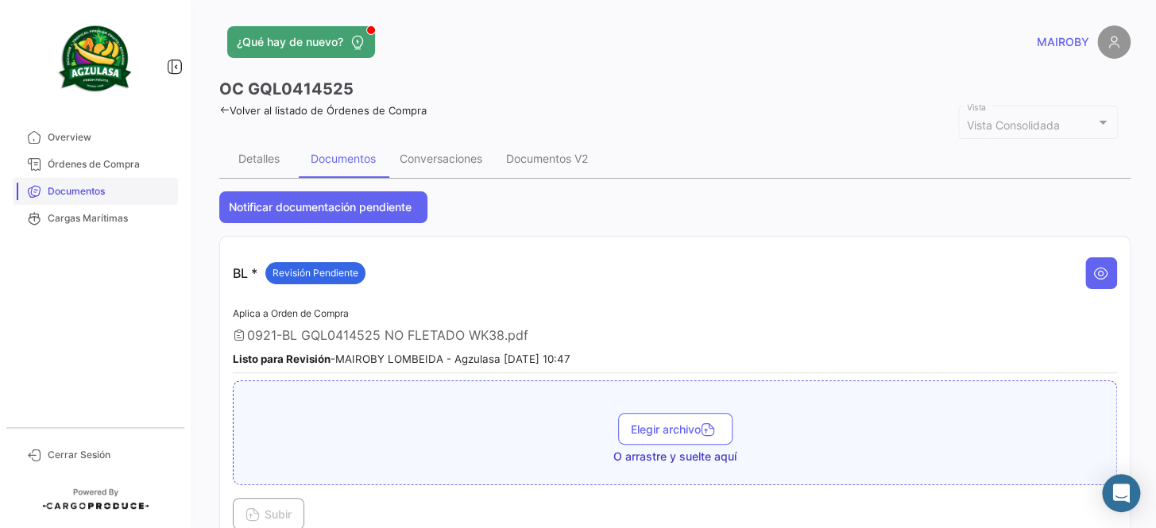
click at [91, 189] on span "Documentos" at bounding box center [110, 191] width 124 height 14
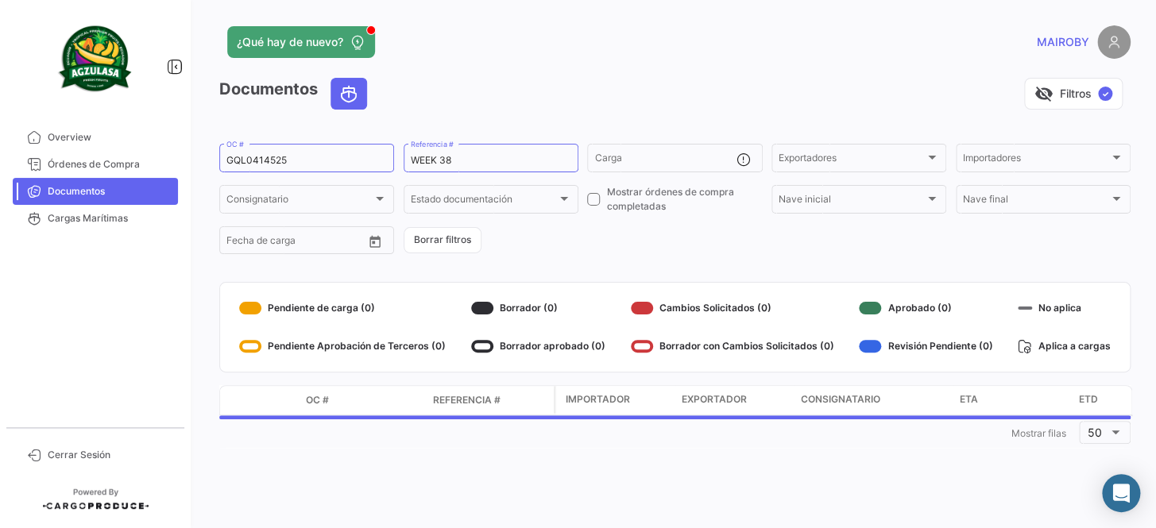
drag, startPoint x: 342, startPoint y: 150, endPoint x: 192, endPoint y: 151, distance: 149.4
click at [192, 151] on mat-sidenav-container "Overview Órdenes de Compra Documentos Cargas Marítimas Cerrar Sesión ¿Qué hay d…" at bounding box center [578, 264] width 1156 height 528
drag, startPoint x: 261, startPoint y: 163, endPoint x: 154, endPoint y: 166, distance: 107.3
click at [154, 166] on mat-sidenav-container "Overview Órdenes de Compra Documentos Cargas Marítimas Cerrar Sesión ¿Qué hay d…" at bounding box center [578, 264] width 1156 height 528
paste input "259401428"
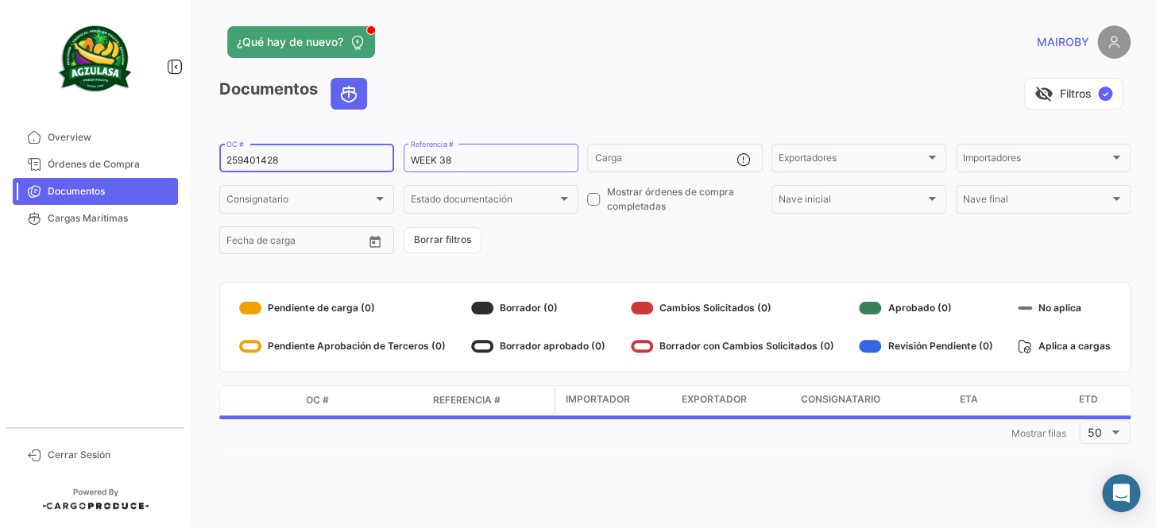
type input "259401428"
click at [536, 227] on form "259401428 OC # WEEK 38 Referencia # Carga Exportadores Exportadores Importadore…" at bounding box center [674, 198] width 911 height 115
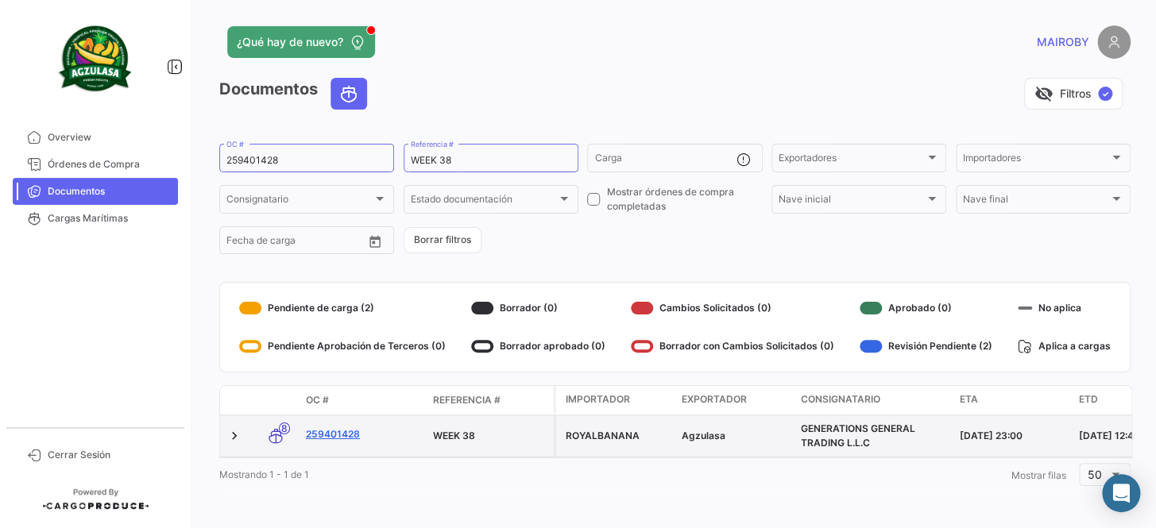
click at [354, 431] on link "259401428" at bounding box center [363, 434] width 114 height 14
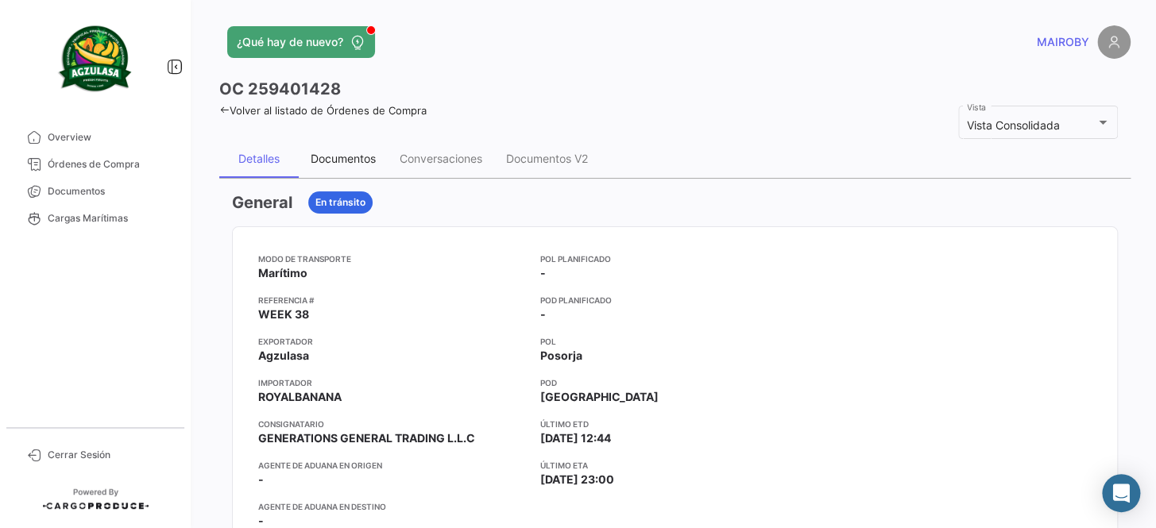
click at [370, 157] on div "Documentos" at bounding box center [343, 159] width 65 height 14
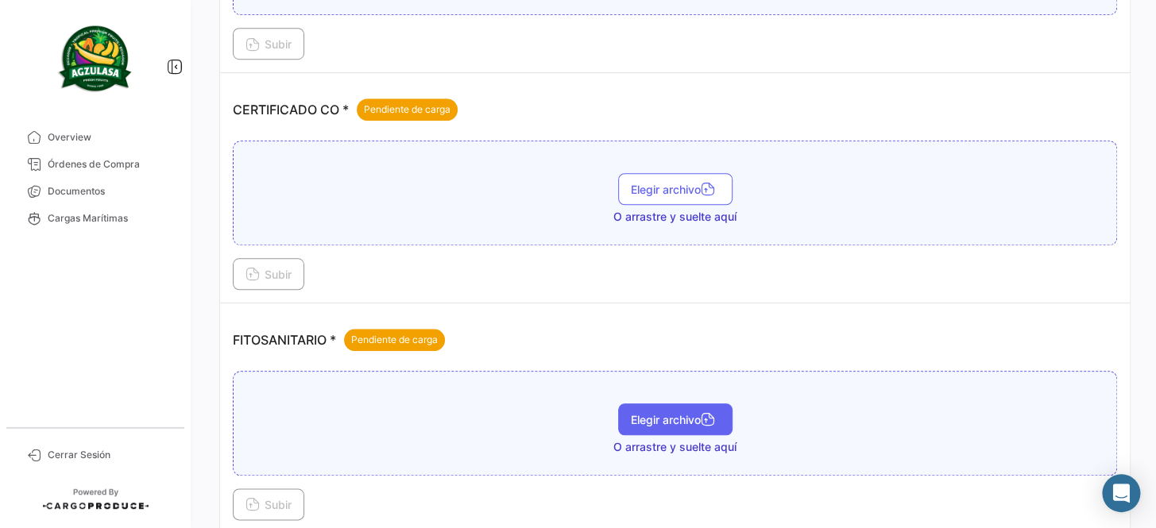
scroll to position [505, 0]
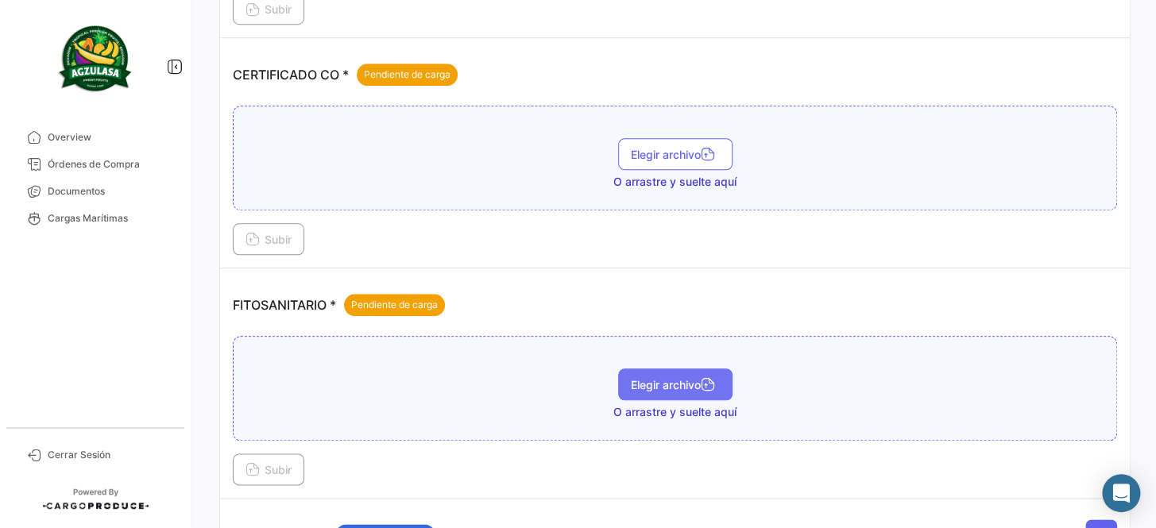
click at [670, 383] on span "Elegir archivo" at bounding box center [675, 385] width 89 height 14
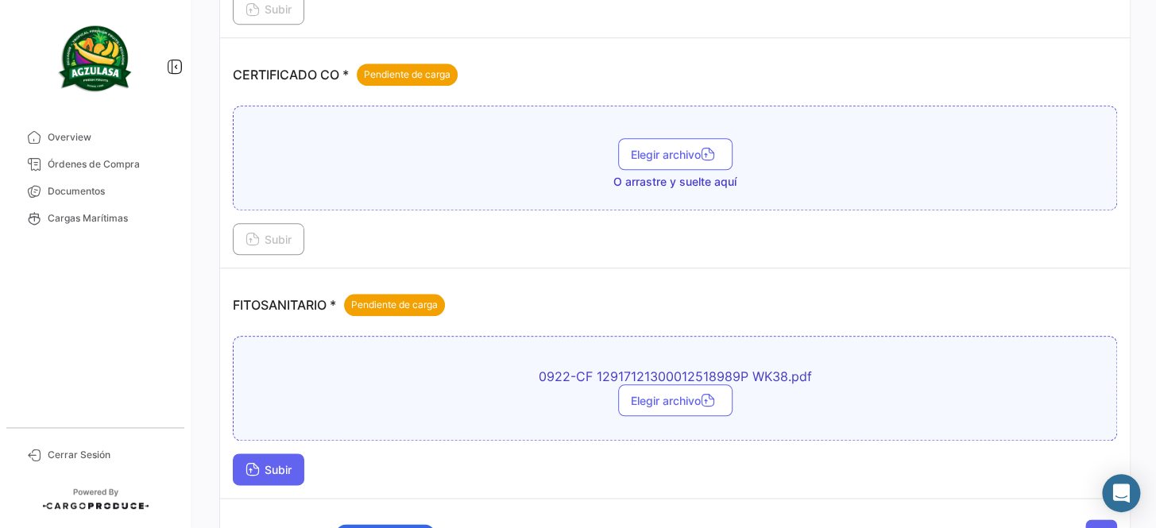
click at [270, 468] on span "Subir" at bounding box center [269, 470] width 46 height 14
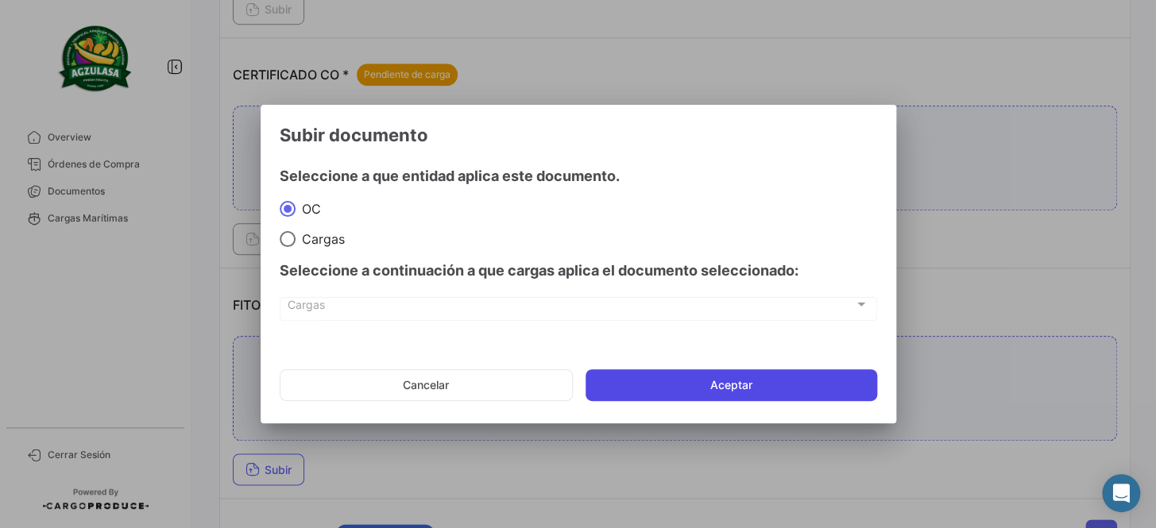
click at [726, 385] on button "Aceptar" at bounding box center [732, 385] width 292 height 32
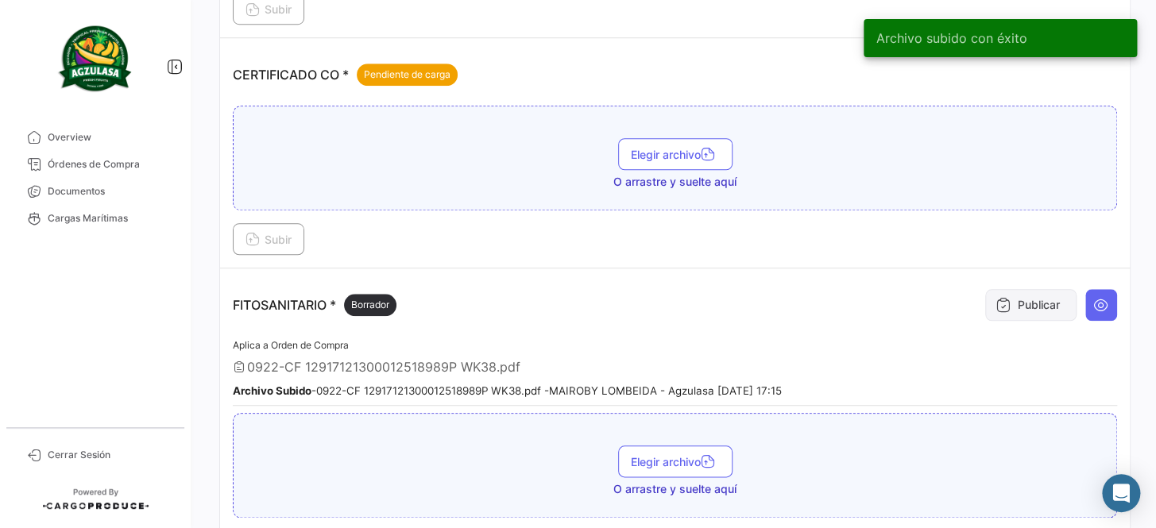
click at [1008, 299] on button "Publicar" at bounding box center [1030, 305] width 91 height 32
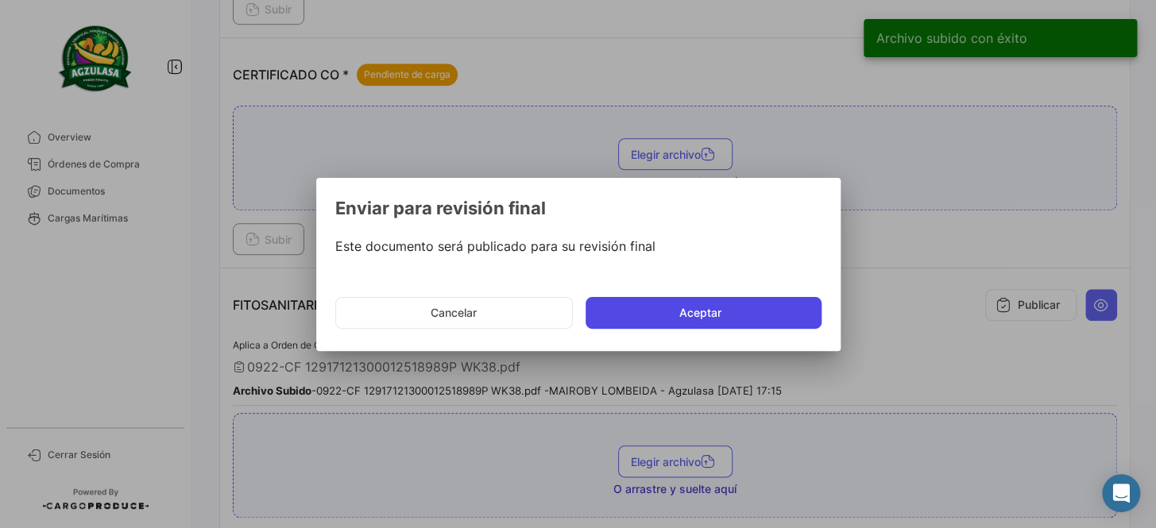
click at [726, 310] on button "Aceptar" at bounding box center [704, 313] width 236 height 32
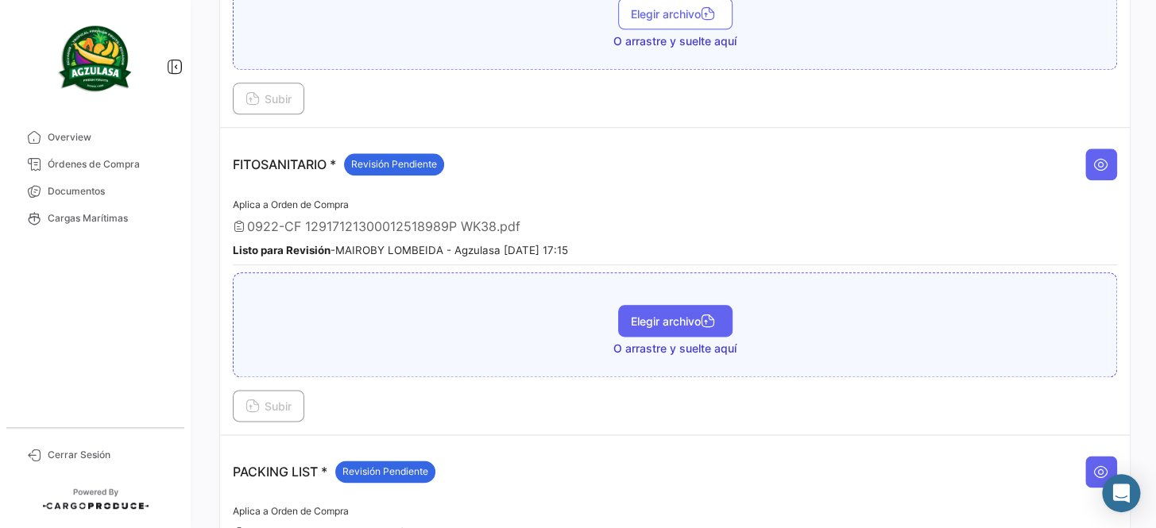
scroll to position [650, 0]
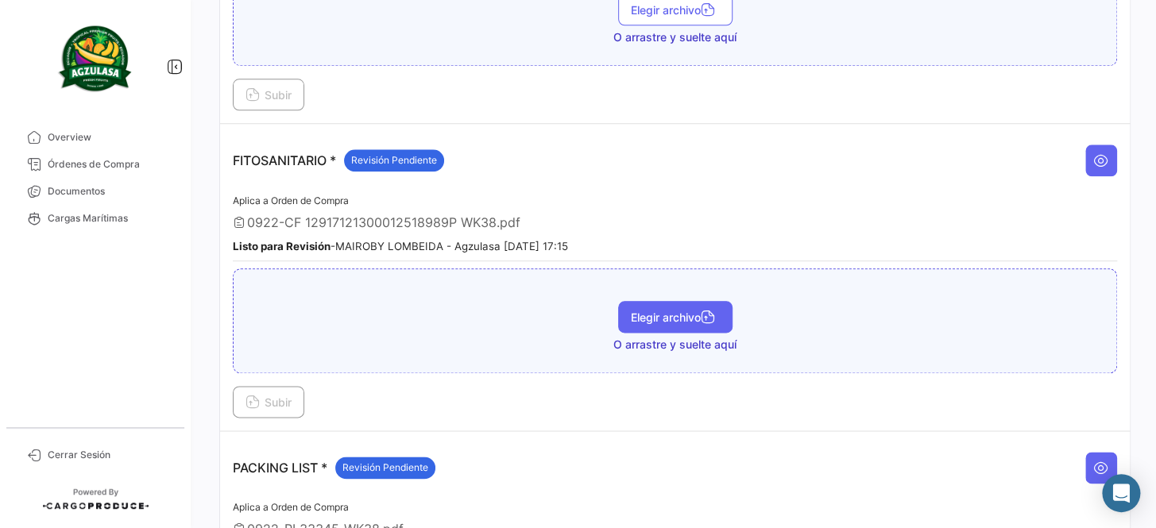
click at [683, 314] on span "Elegir archivo" at bounding box center [675, 318] width 89 height 14
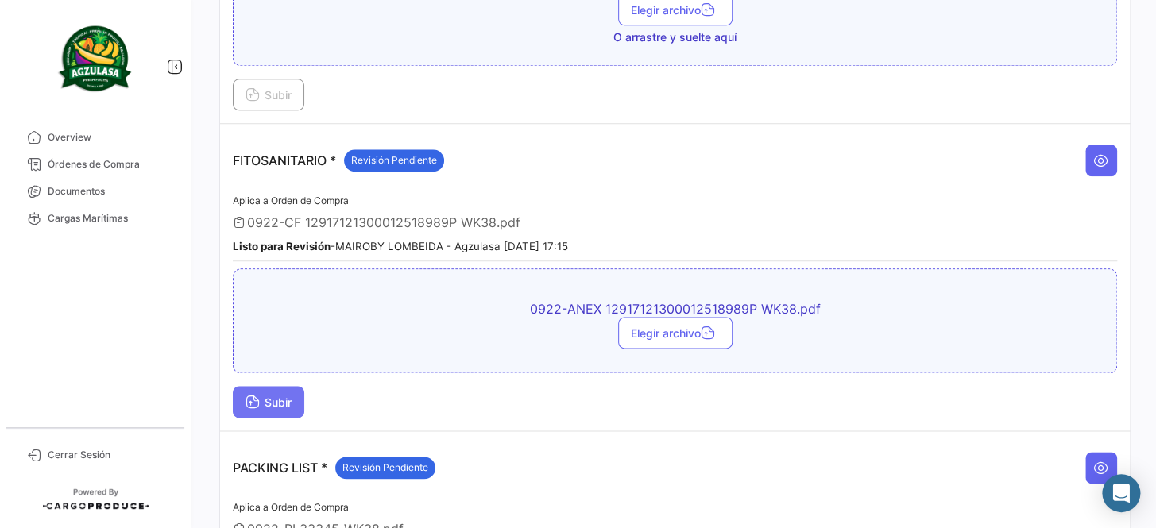
click at [265, 398] on span "Subir" at bounding box center [269, 403] width 46 height 14
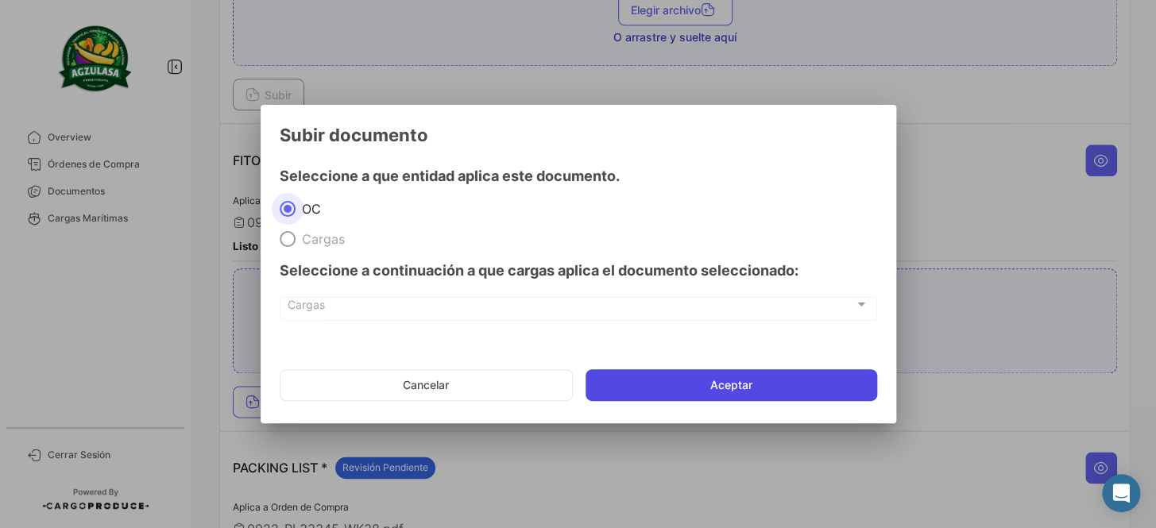
click at [597, 387] on button "Aceptar" at bounding box center [732, 385] width 292 height 32
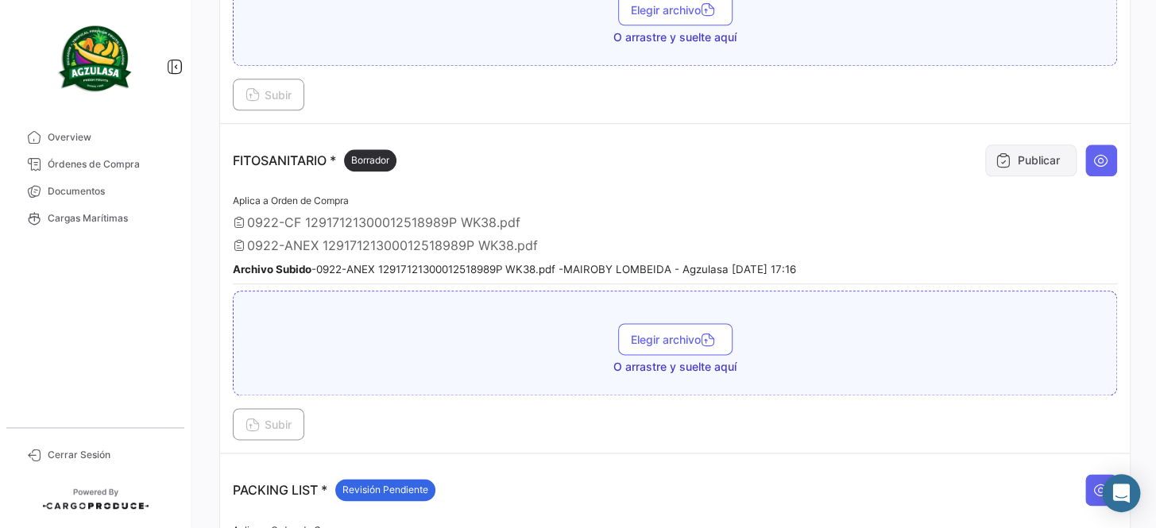
click at [1008, 159] on button "Publicar" at bounding box center [1030, 161] width 91 height 32
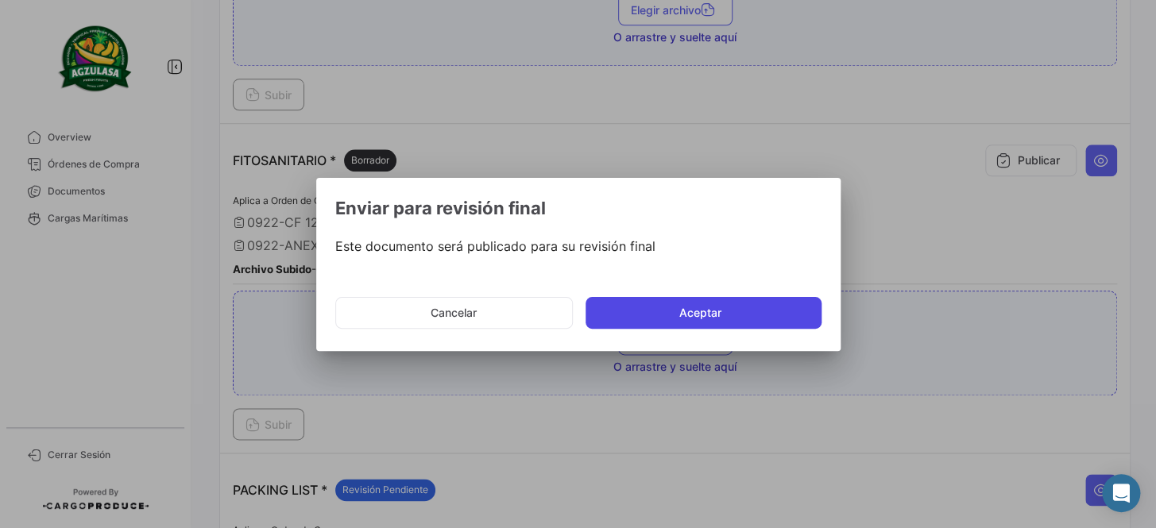
click at [645, 308] on button "Aceptar" at bounding box center [704, 313] width 236 height 32
